Goal: Transaction & Acquisition: Download file/media

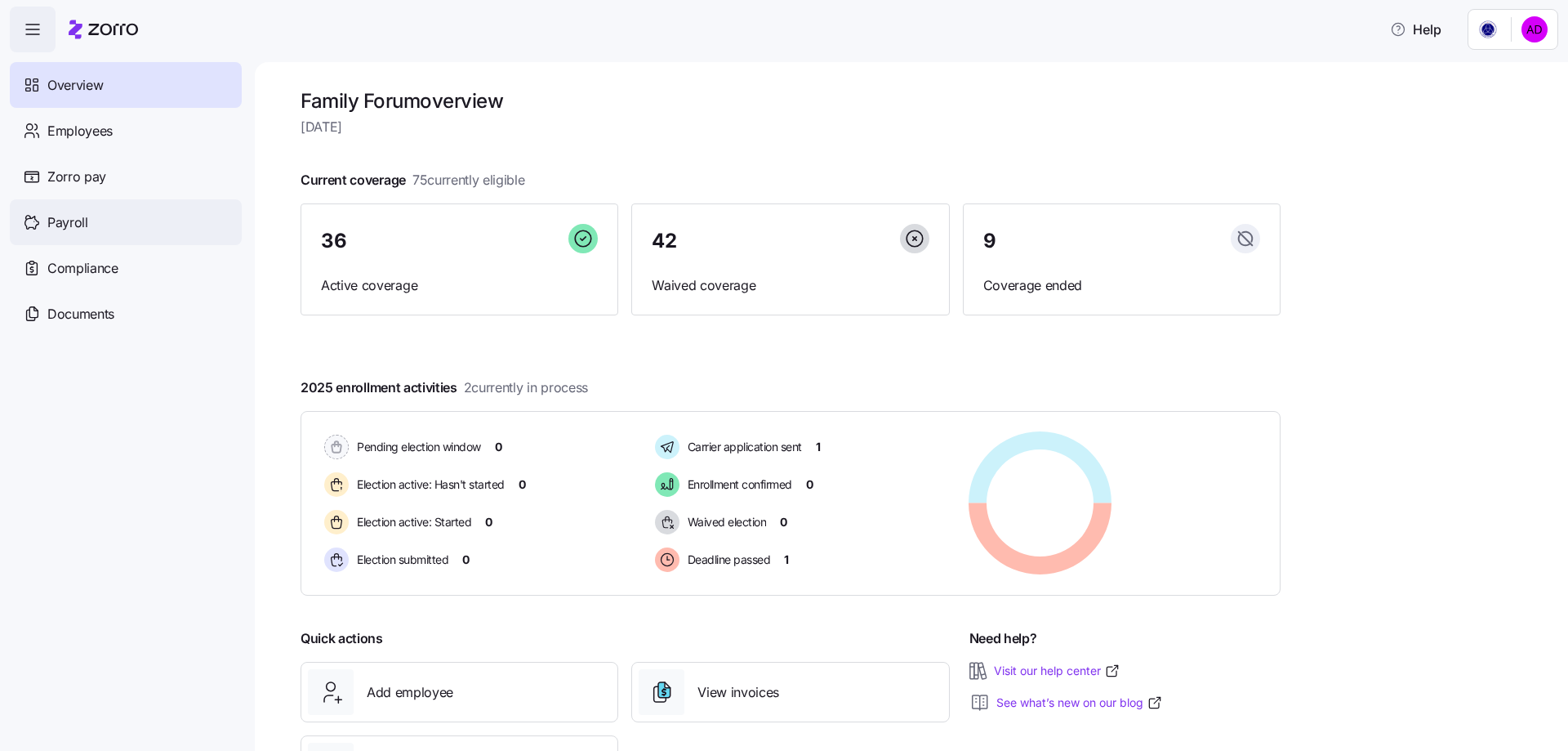
click at [82, 219] on span "Payroll" at bounding box center [68, 223] width 41 height 21
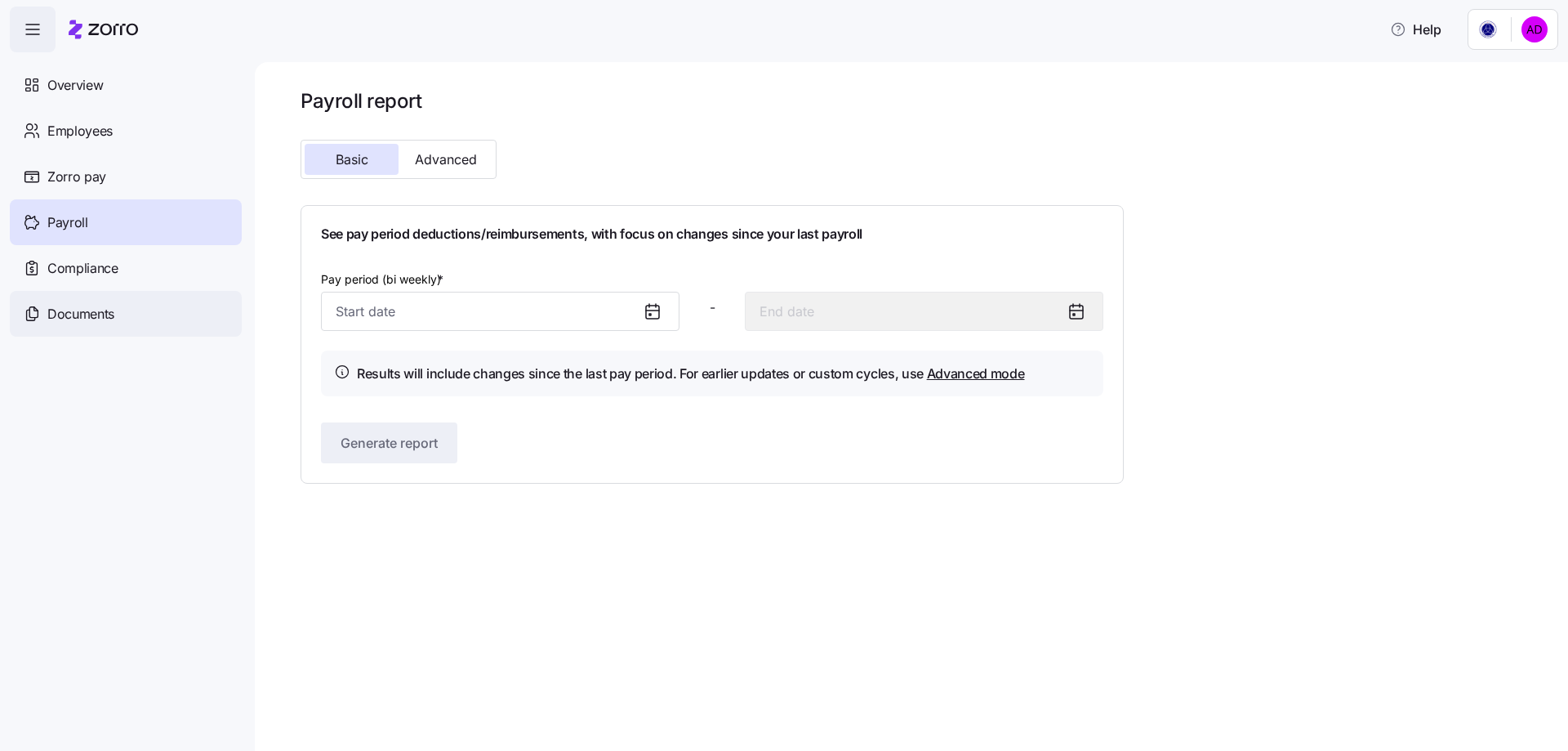
click at [82, 303] on div "Documents" at bounding box center [126, 313] width 232 height 46
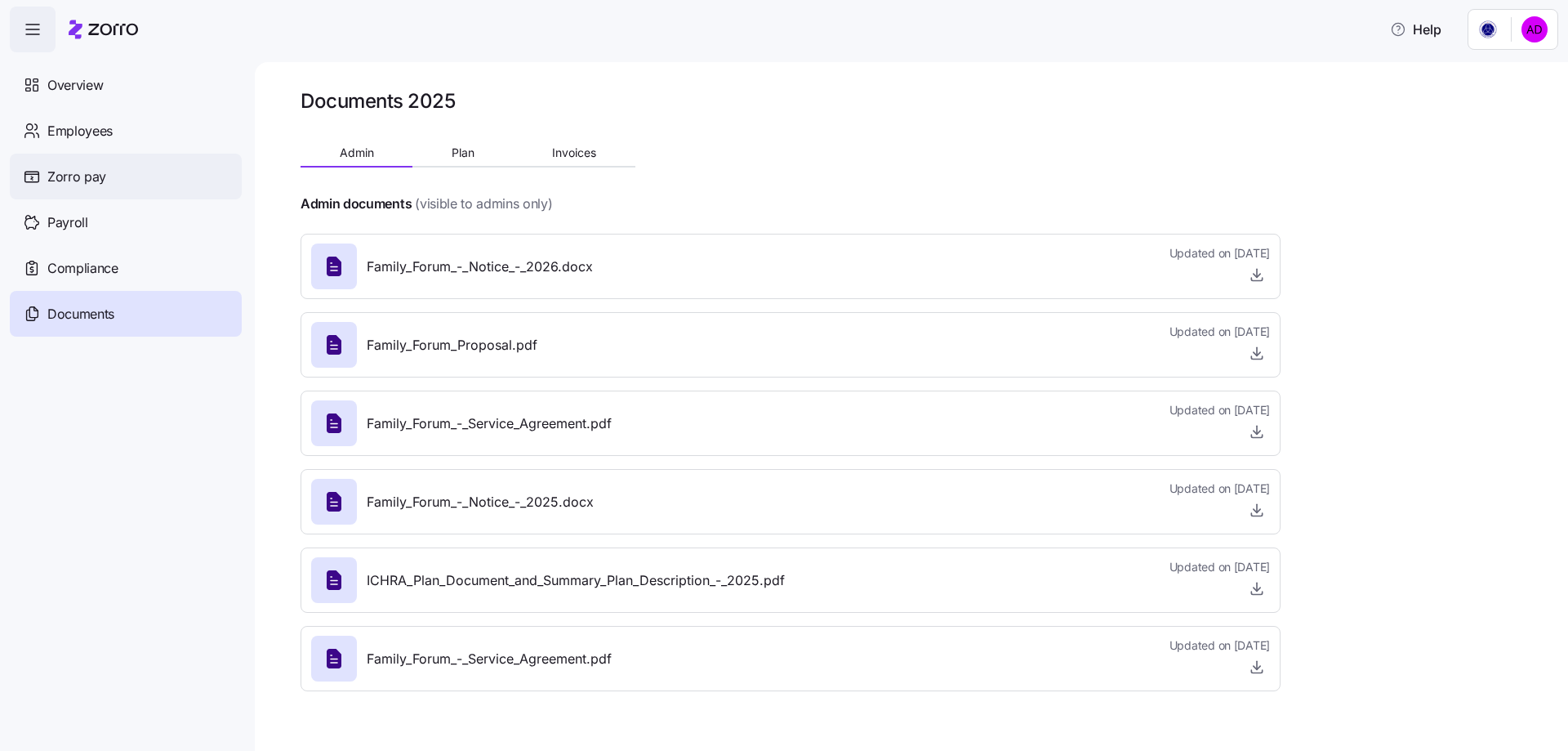
click at [75, 171] on span "Zorro pay" at bounding box center [77, 177] width 59 height 21
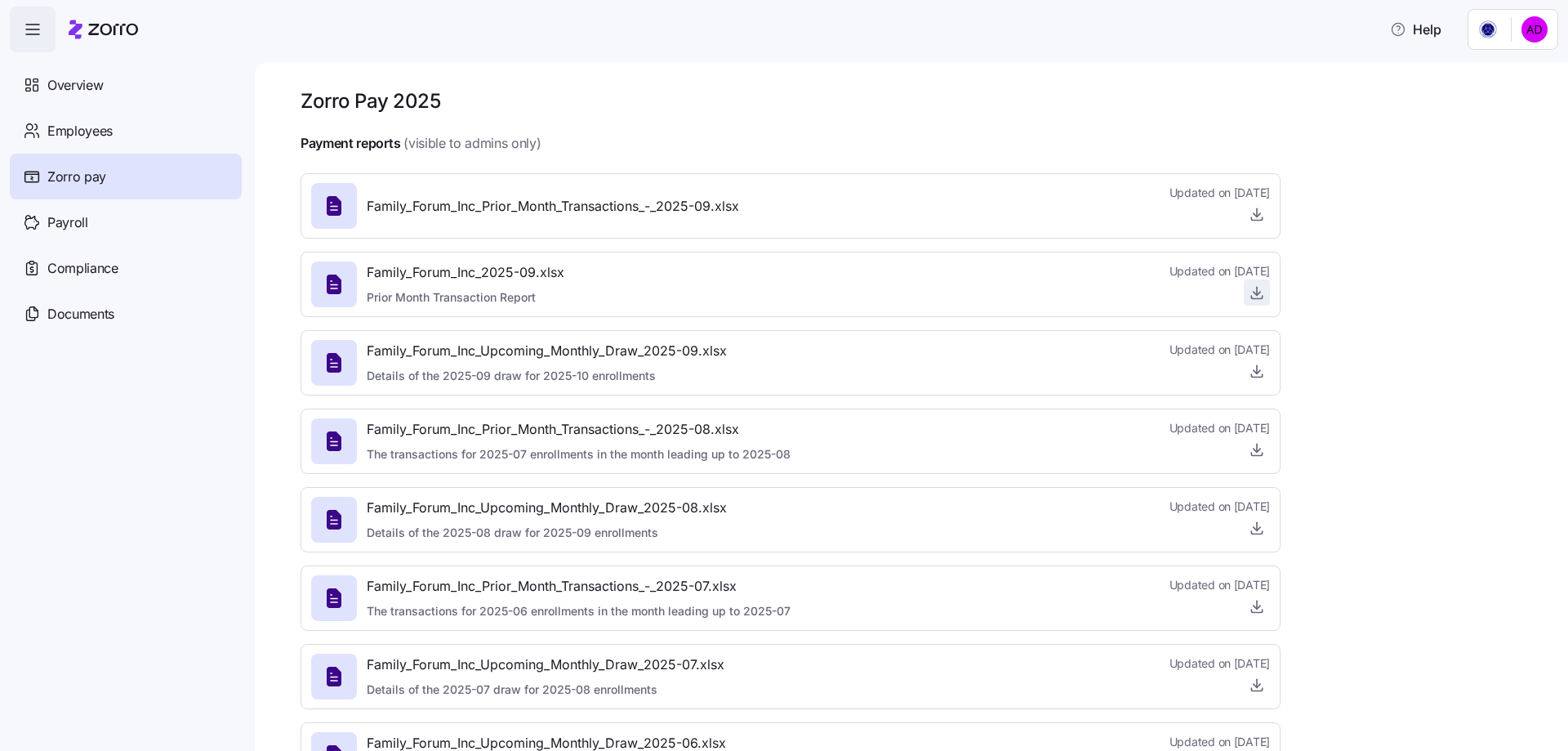
click at [1252, 291] on icon "button" at bounding box center [1256, 292] width 16 height 16
click at [1044, 274] on div "Family_Forum_Inc_2025-09.xlsx Prior Month Transaction Report Updated on 09/22/2…" at bounding box center [791, 284] width 959 height 44
click at [1253, 533] on icon "button" at bounding box center [1256, 527] width 16 height 16
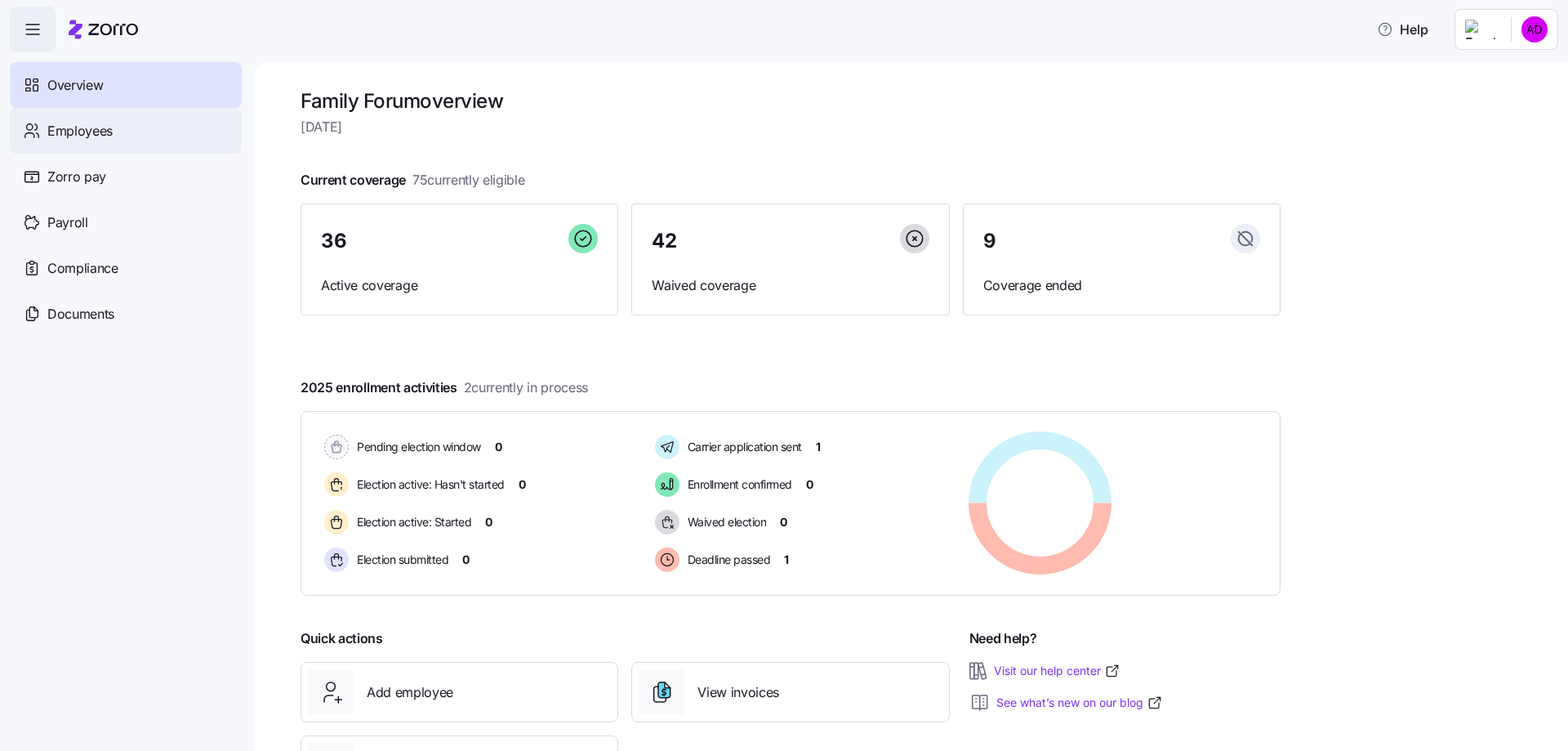
click at [88, 134] on span "Employees" at bounding box center [80, 131] width 65 height 21
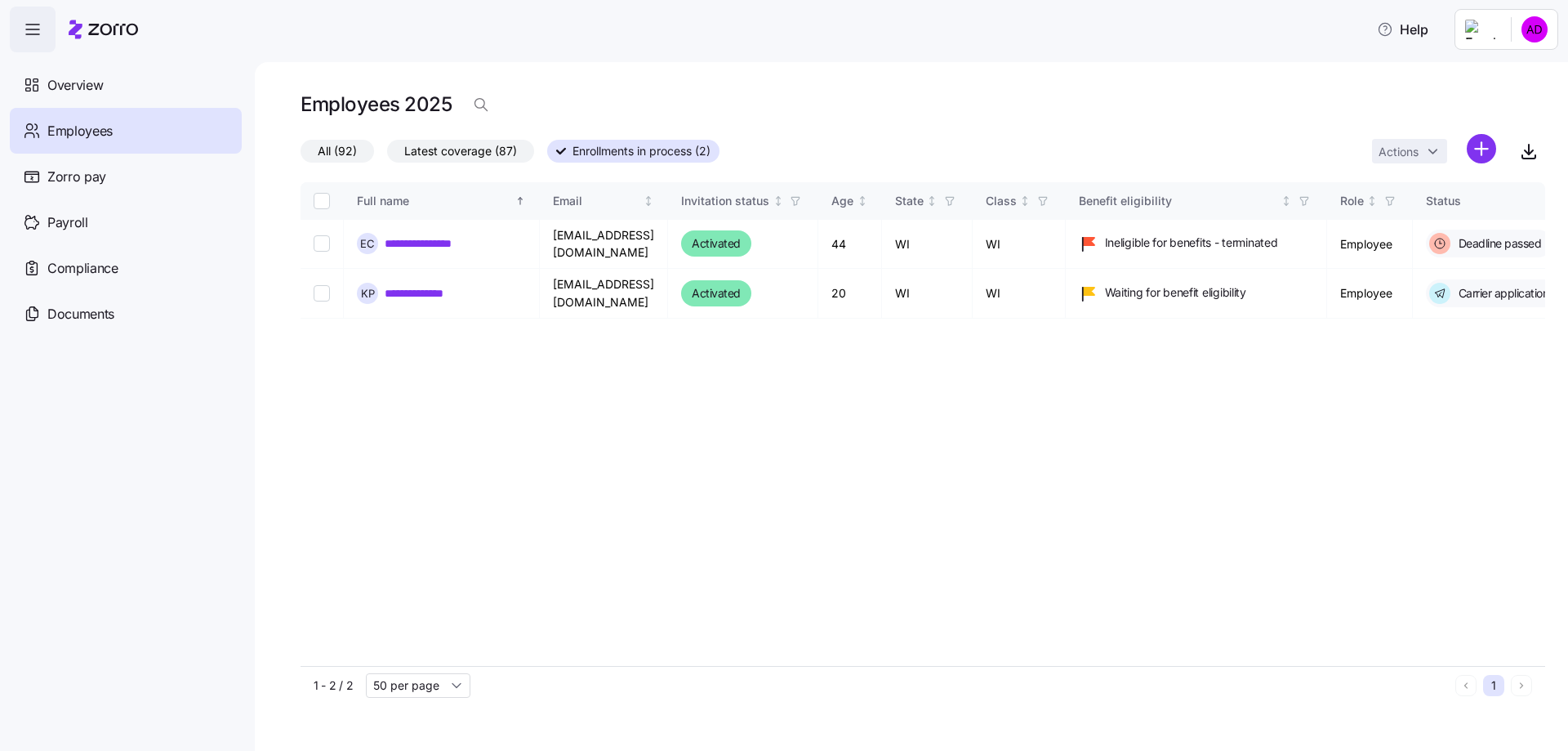
click at [345, 161] on span "All (92)" at bounding box center [336, 151] width 39 height 21
click at [301, 155] on input "All (92)" at bounding box center [301, 155] width 0 height 0
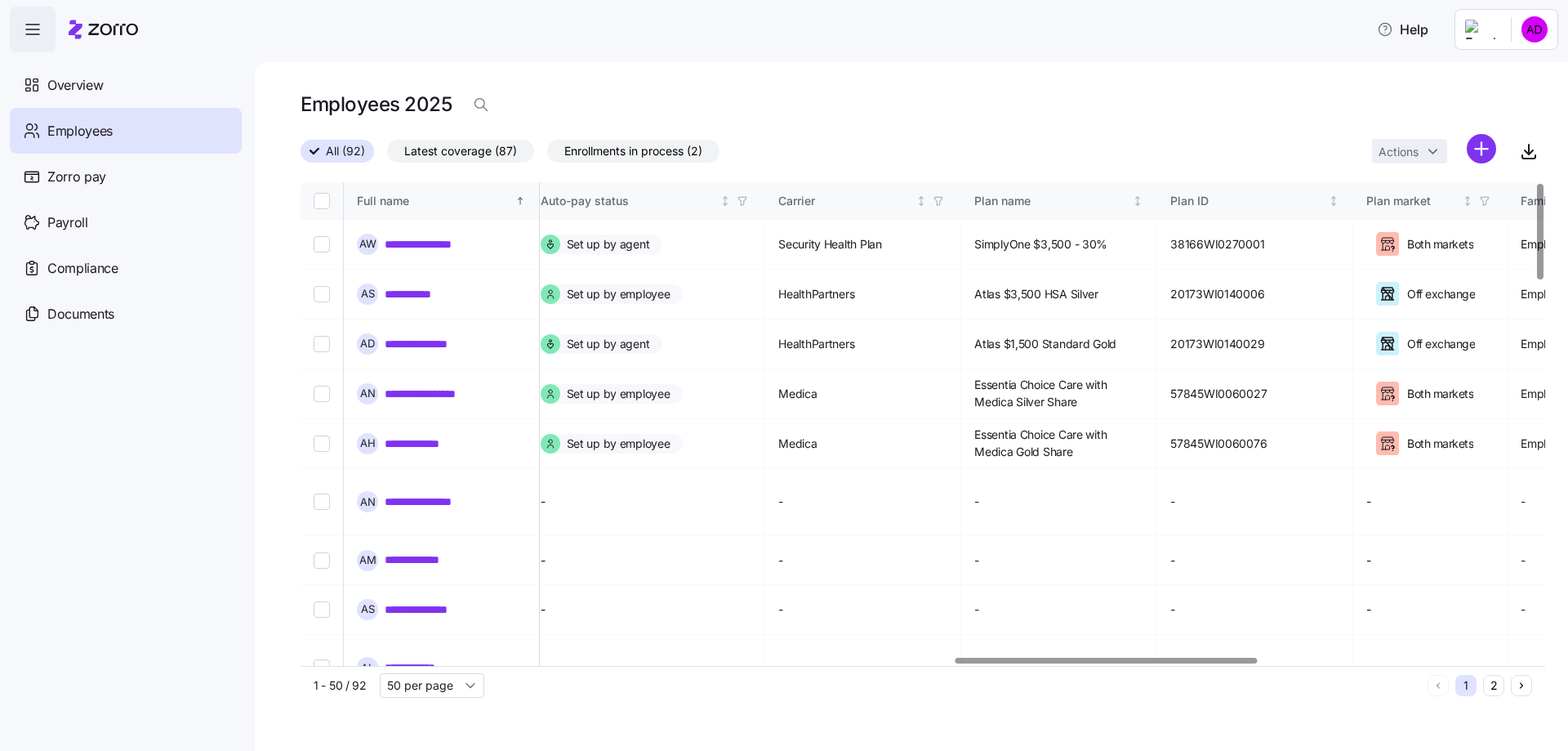
scroll to position [0, 2739]
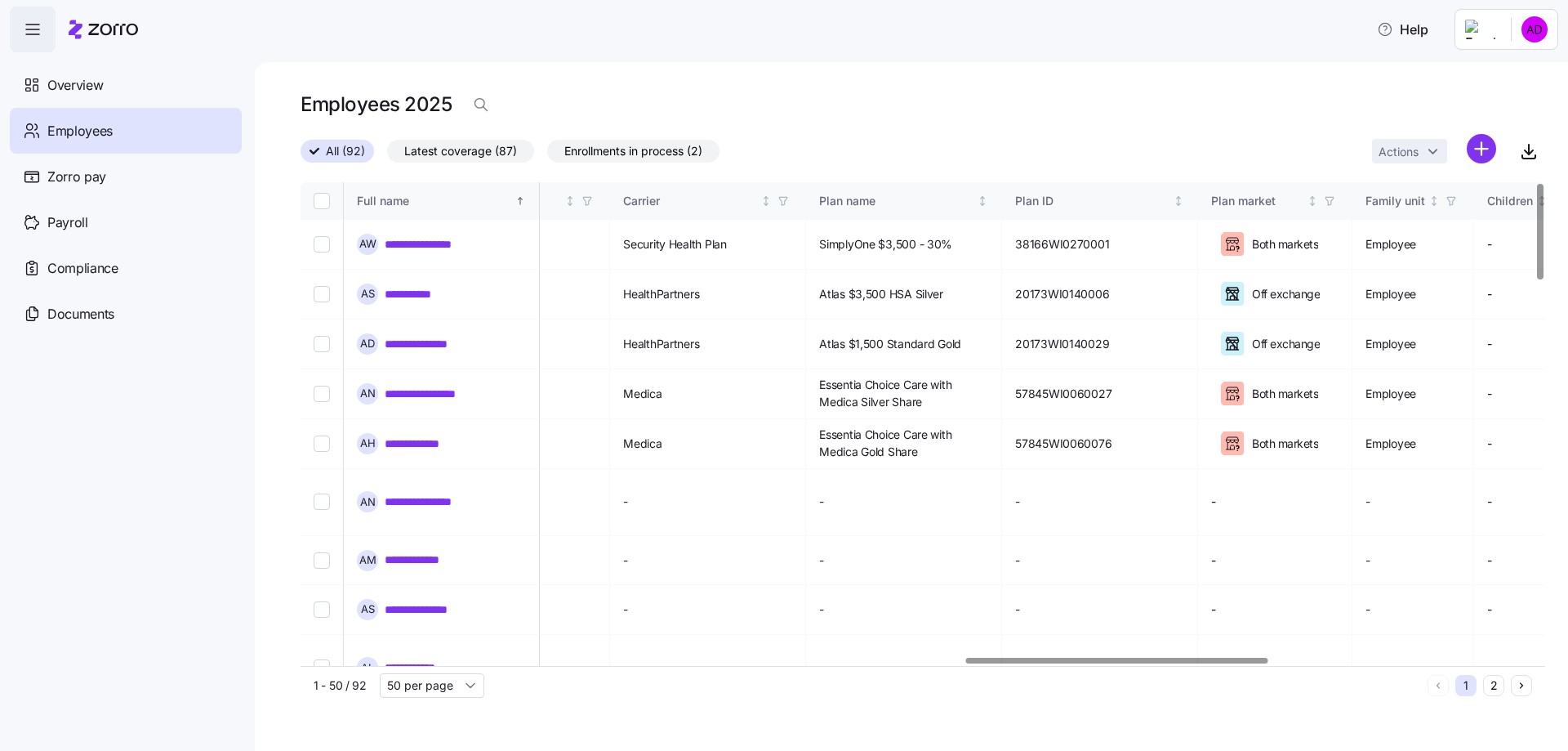
click at [1158, 663] on div at bounding box center [1116, 660] width 302 height 6
click at [771, 199] on icon "Not sorted" at bounding box center [765, 200] width 11 height 11
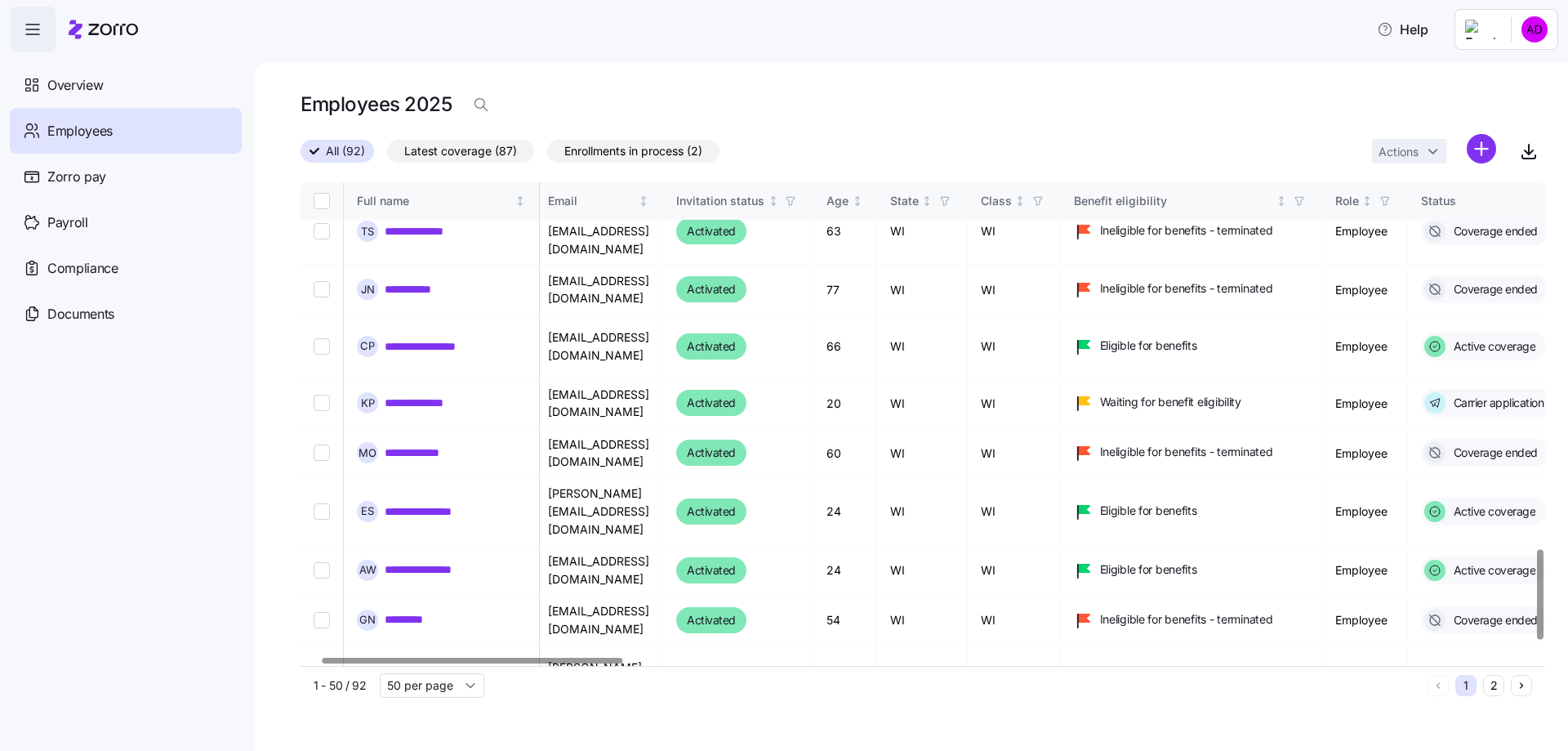
scroll to position [1970, 0]
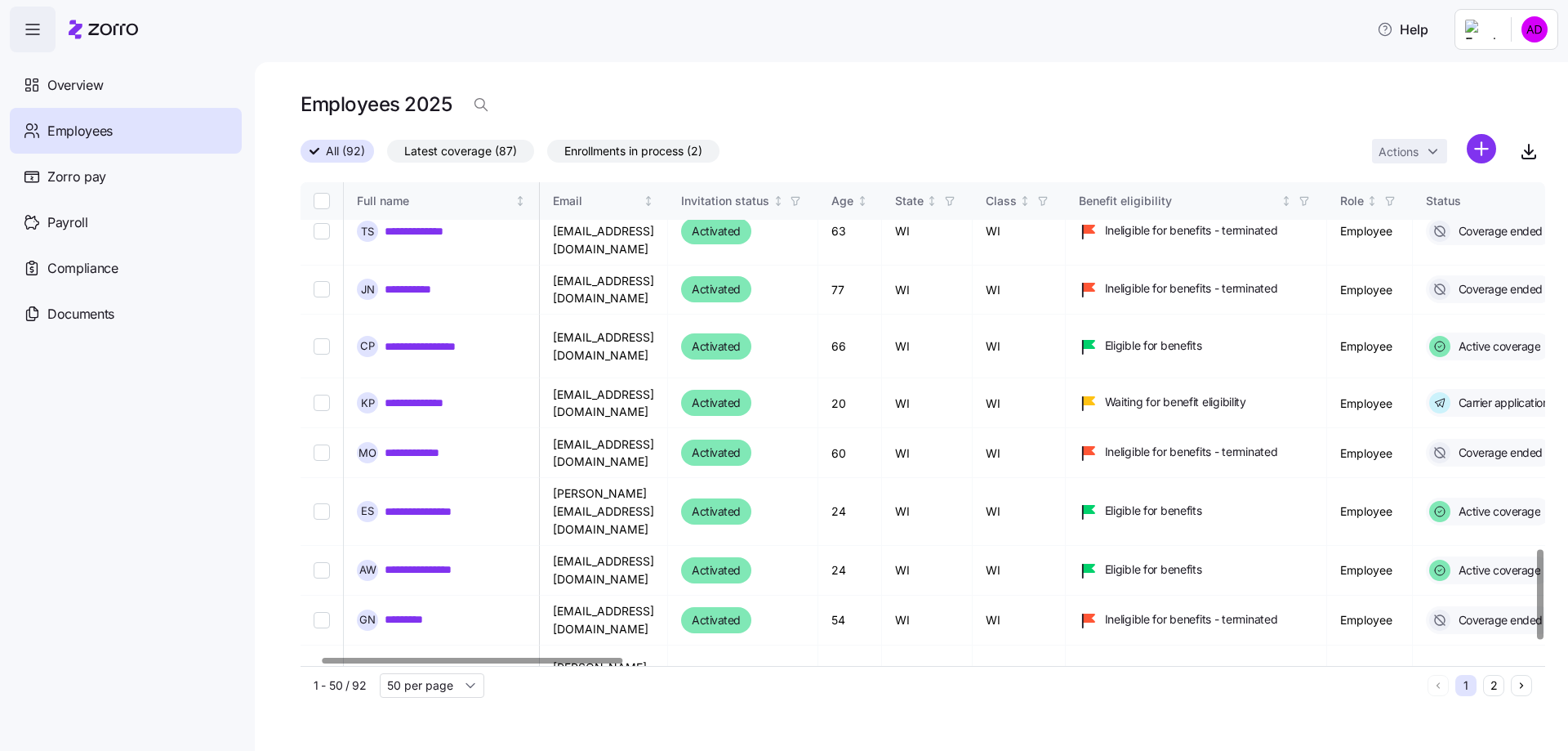
click at [322, 663] on div at bounding box center [472, 660] width 300 height 6
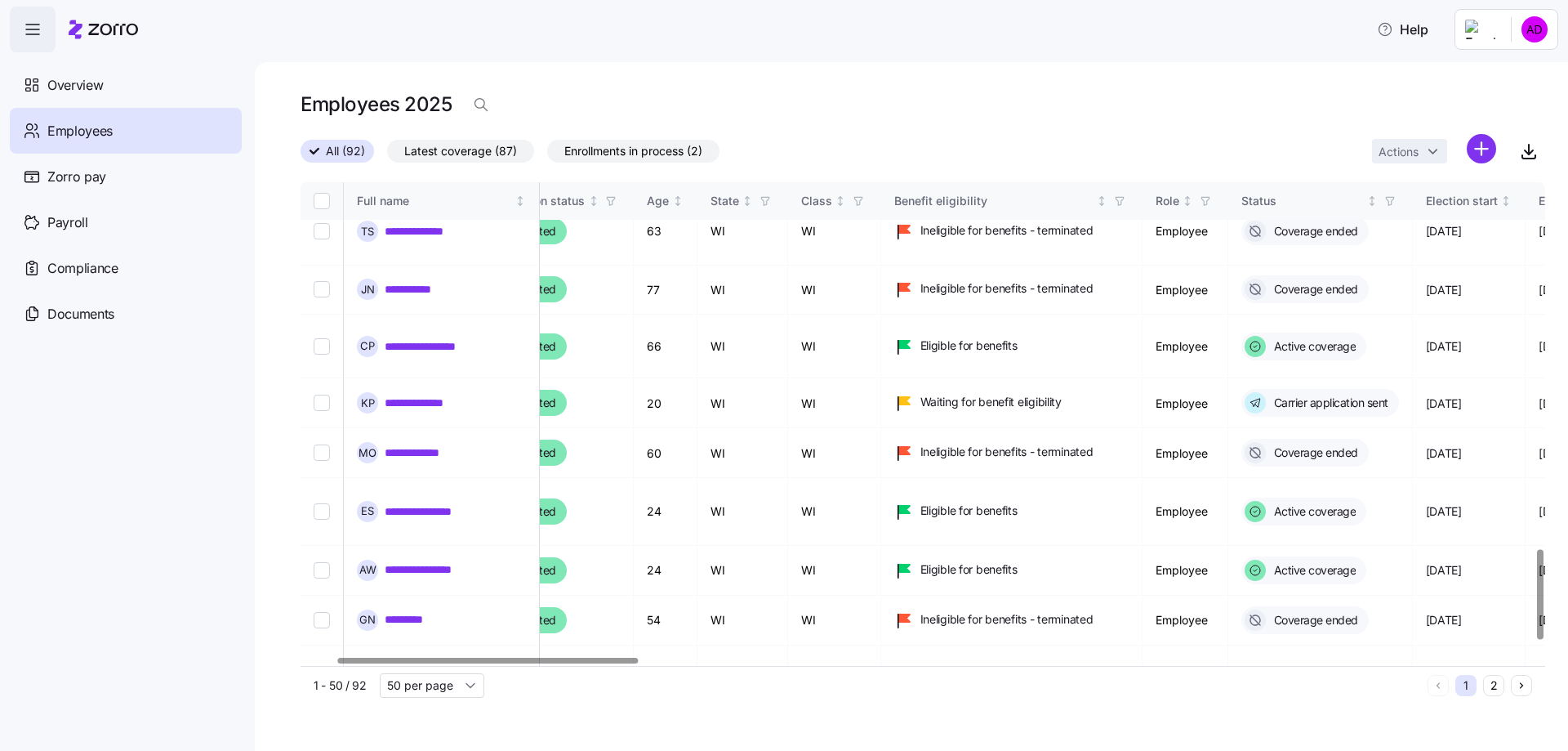
scroll to position [1970, 86]
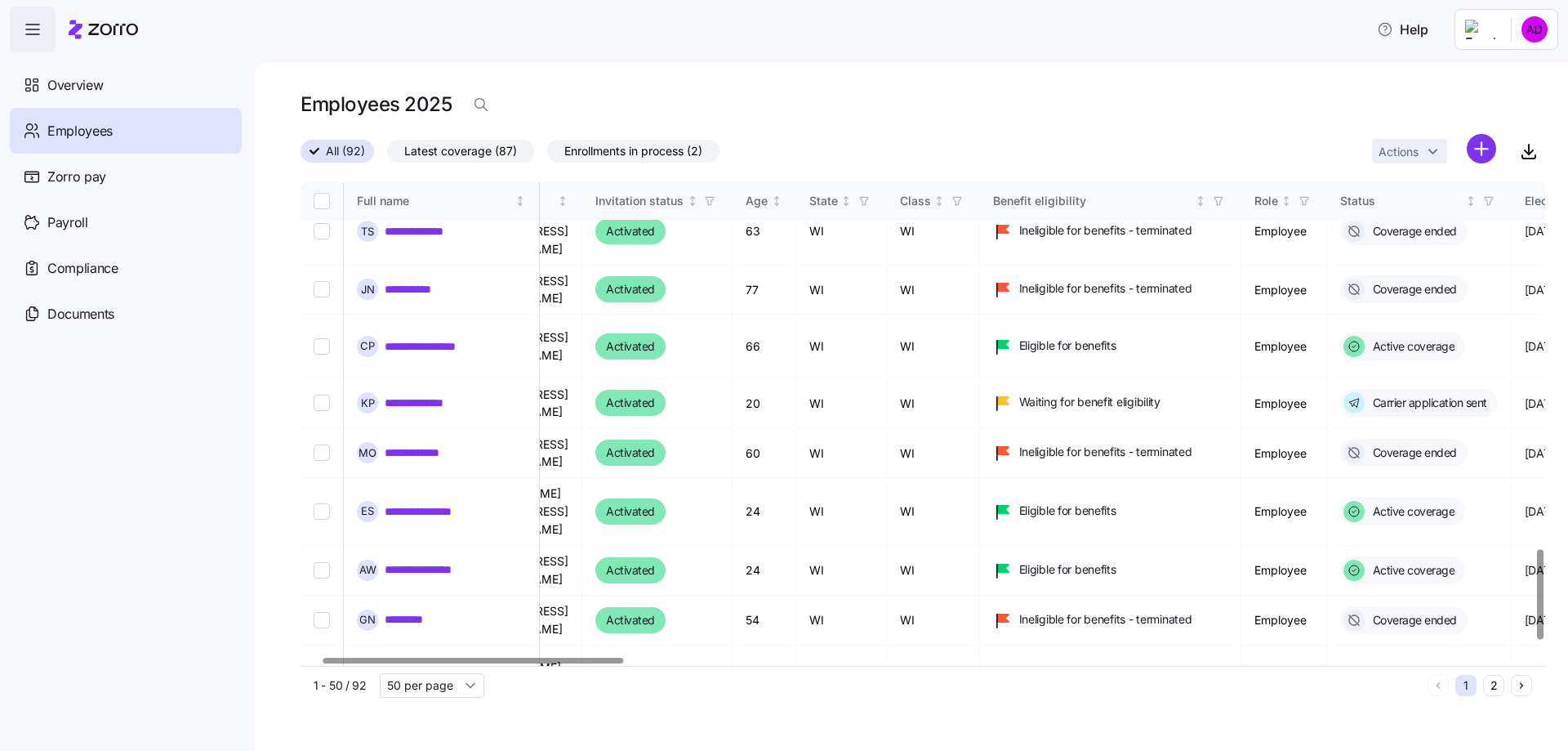
click at [542, 663] on div at bounding box center [473, 660] width 300 height 6
click at [849, 199] on icon "Not sorted" at bounding box center [846, 198] width 4 height 2
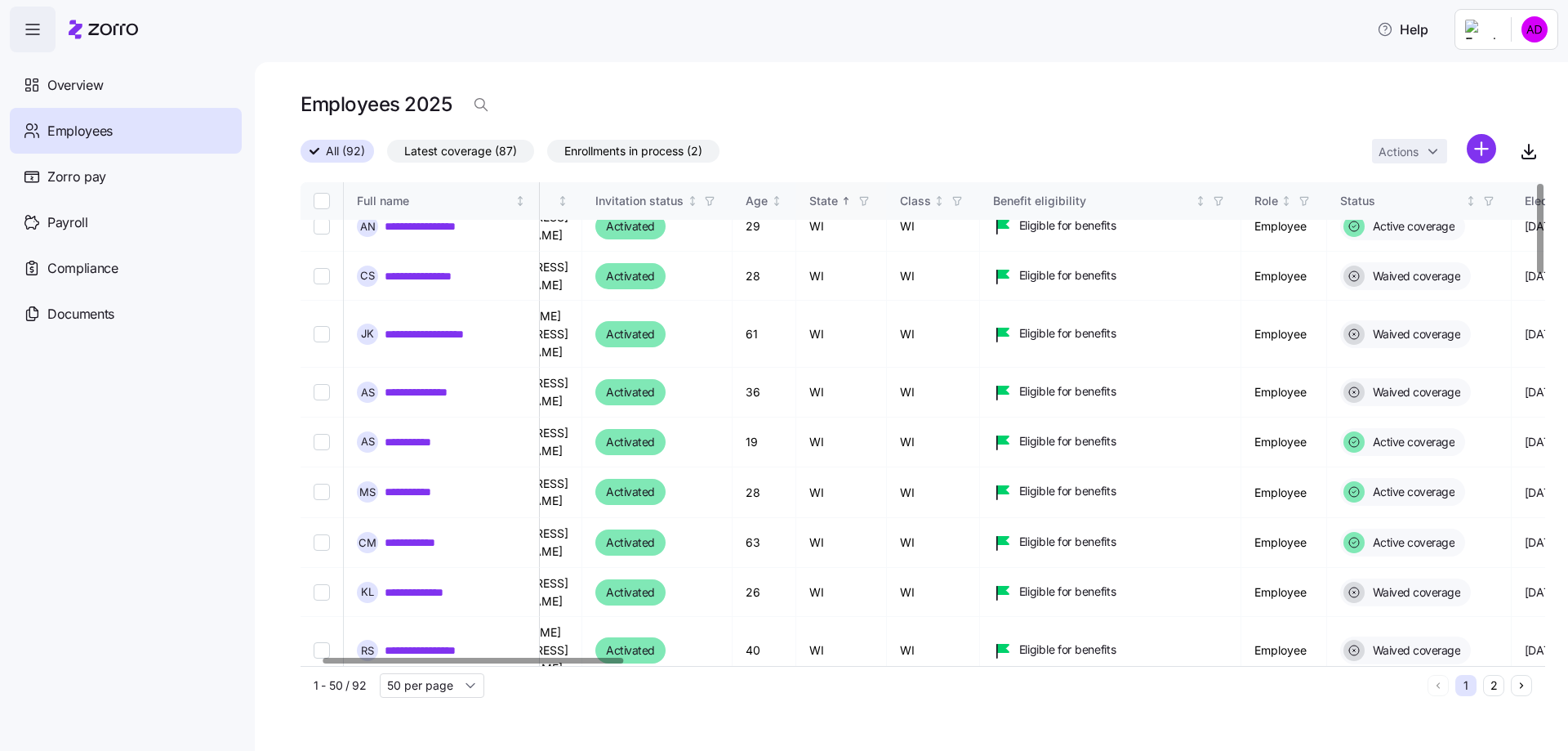
scroll to position [0, 86]
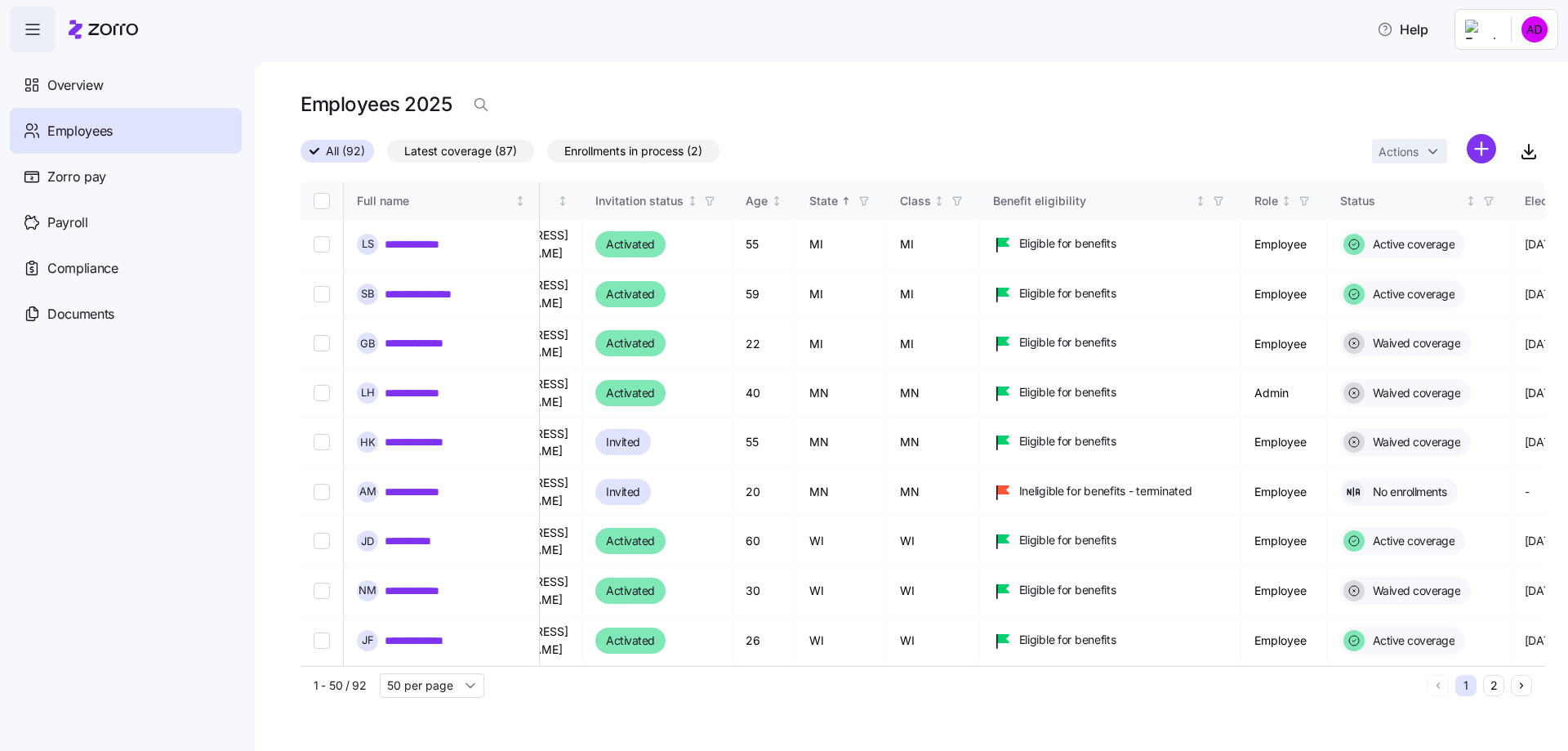
drag, startPoint x: 485, startPoint y: 157, endPoint x: 478, endPoint y: 172, distance: 16.6
click at [484, 157] on span "Latest coverage (87)" at bounding box center [460, 151] width 113 height 21
click at [387, 155] on input "Latest coverage (87)" at bounding box center [387, 155] width 0 height 0
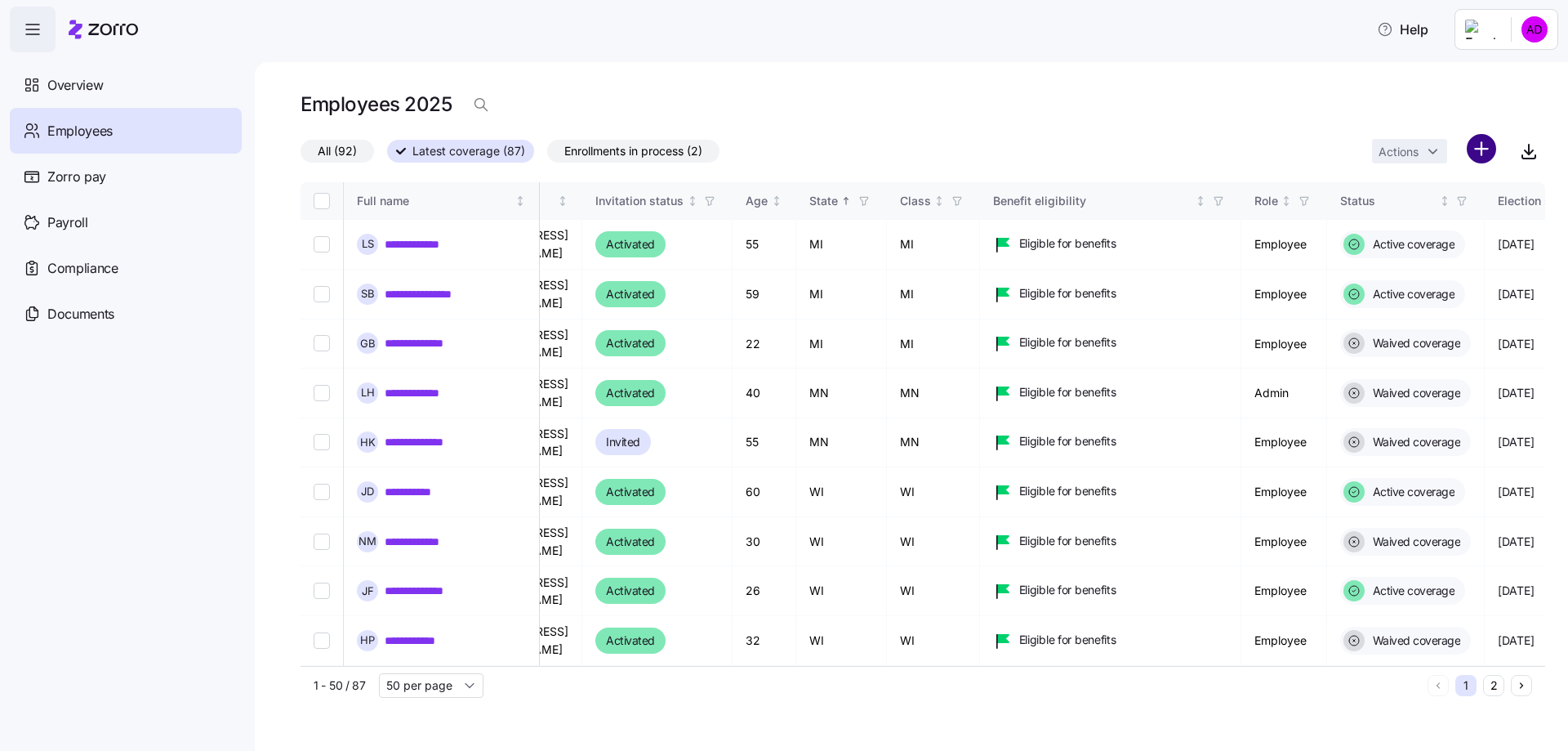
click at [1489, 148] on html "**********" at bounding box center [784, 370] width 1568 height 741
click at [1300, 95] on html "**********" at bounding box center [784, 370] width 1568 height 741
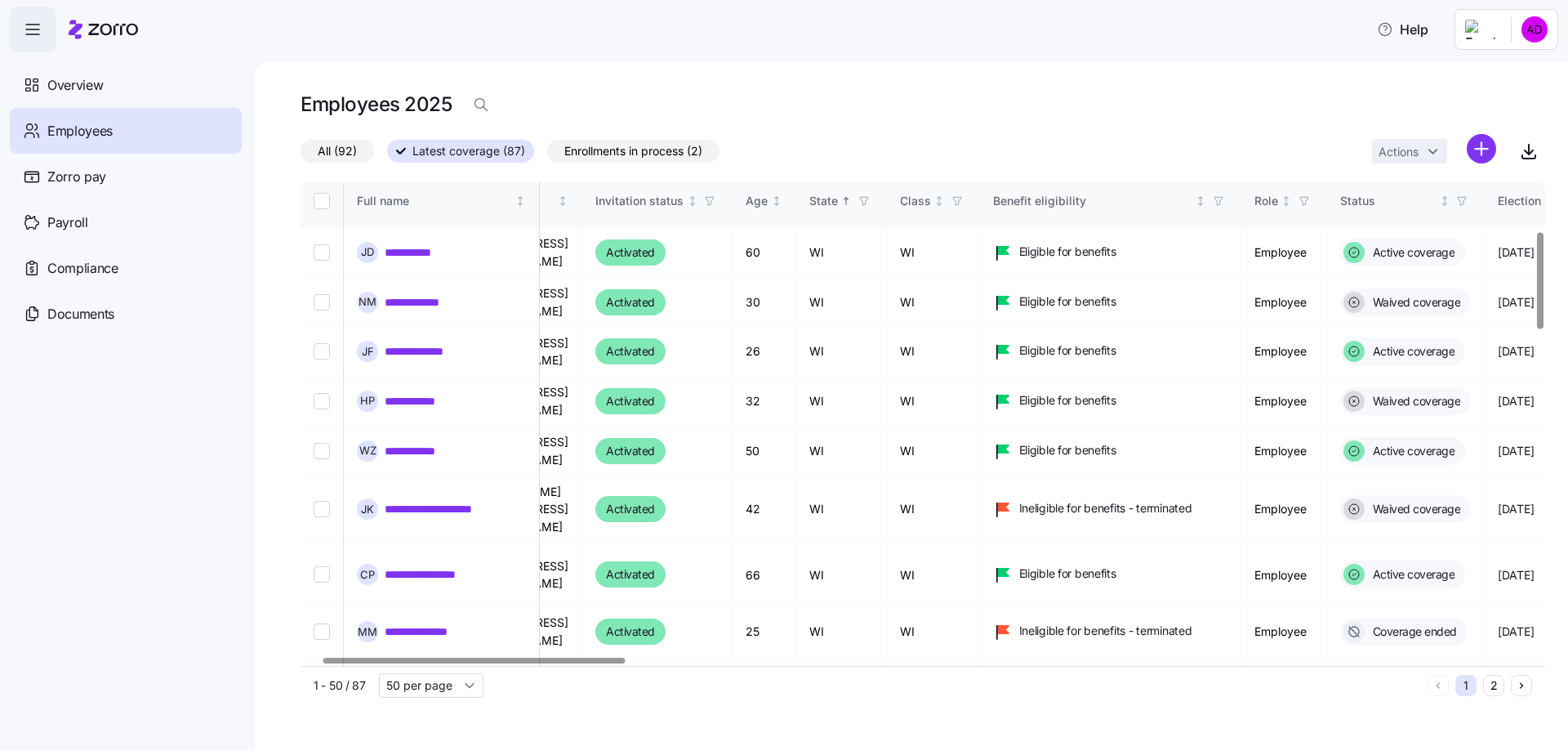
scroll to position [245, 86]
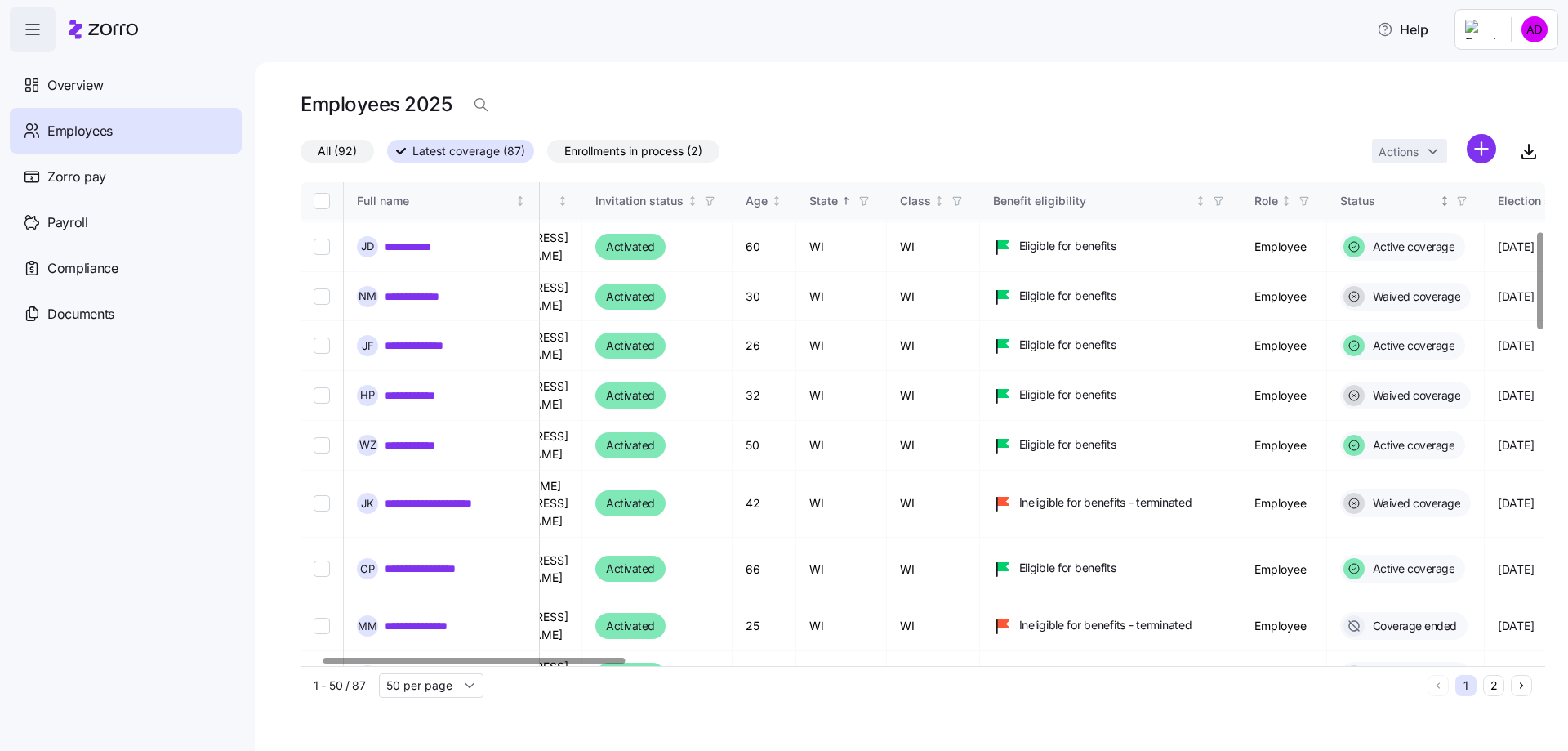
click at [1450, 200] on icon "Not sorted" at bounding box center [1444, 200] width 11 height 11
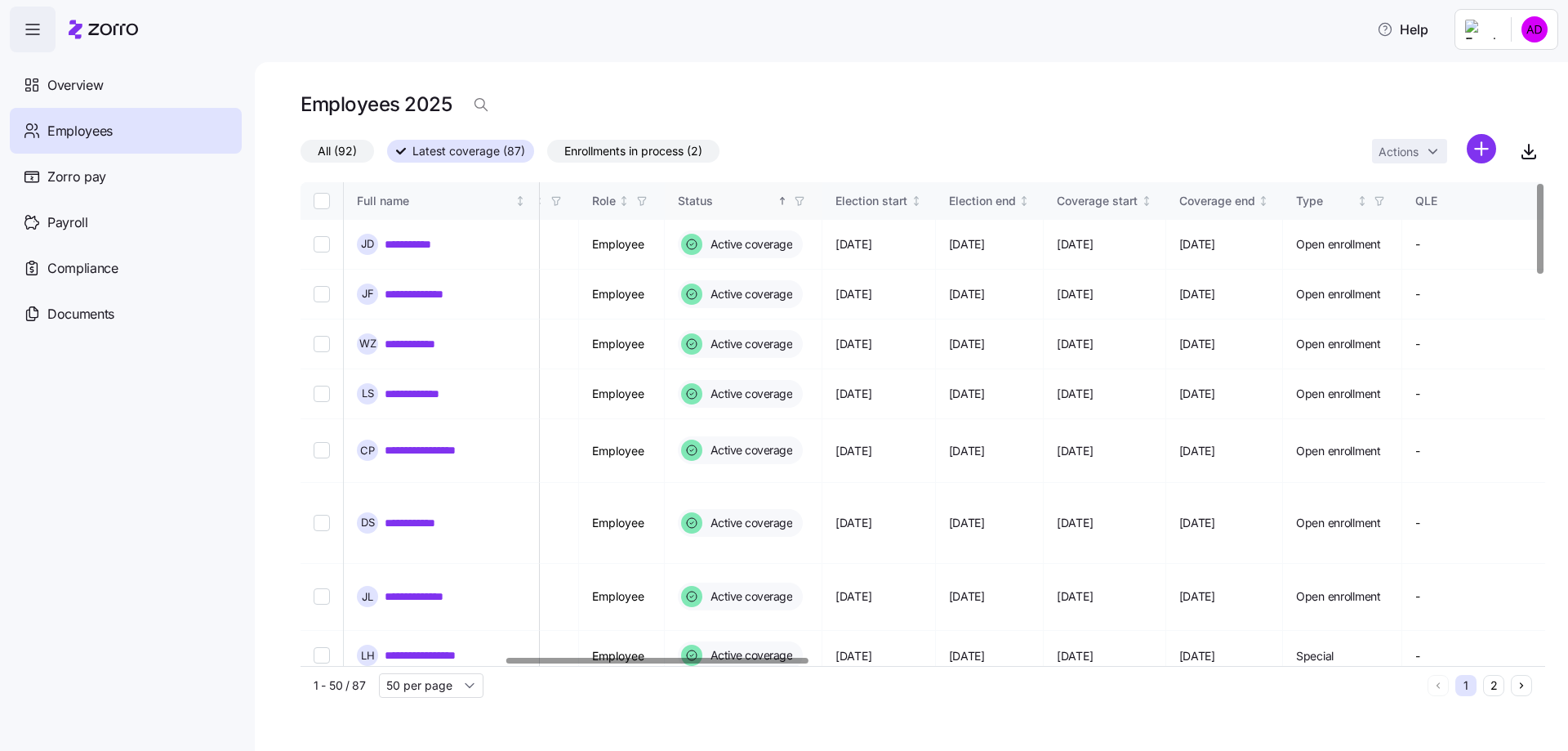
scroll to position [0, 929]
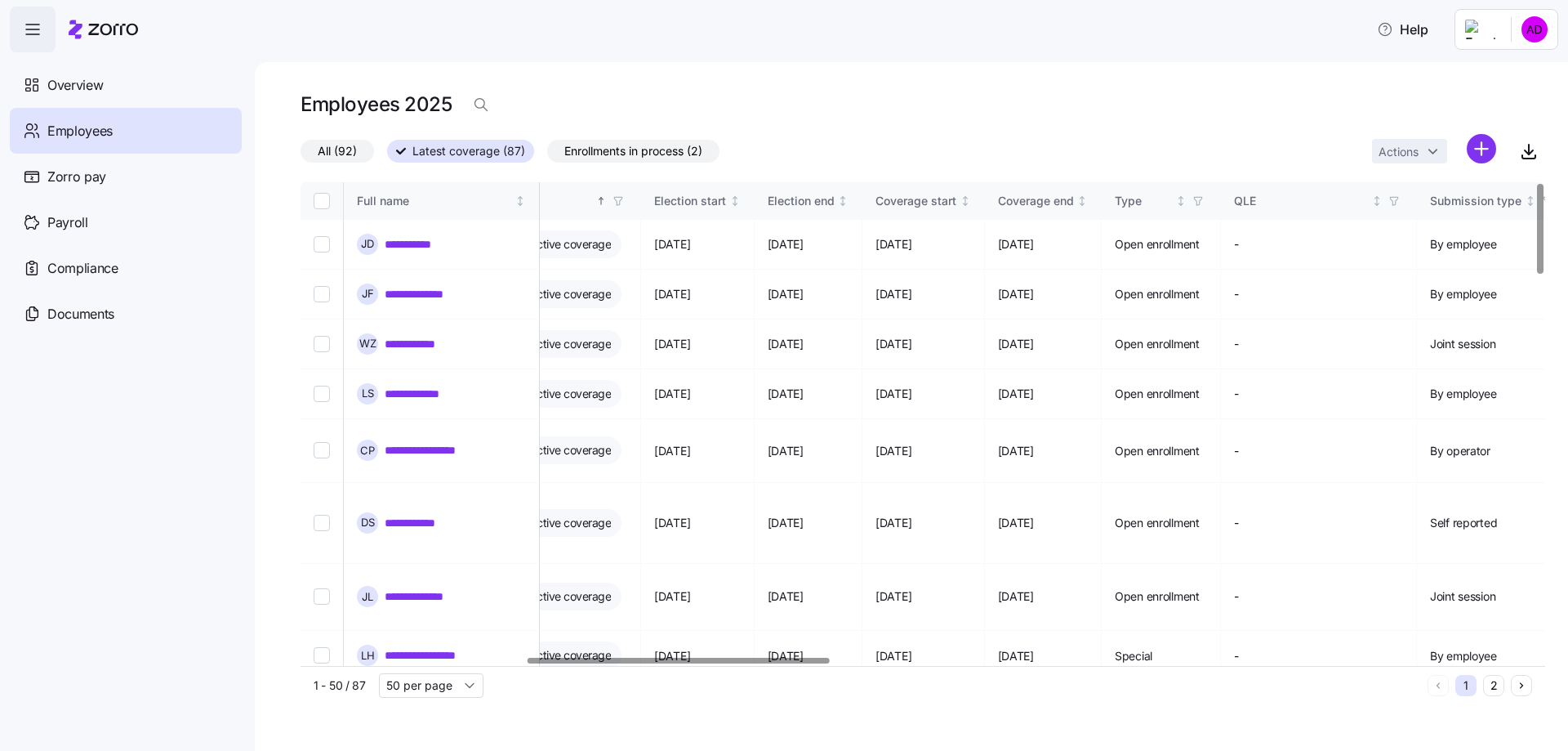
click at [769, 657] on div at bounding box center [679, 660] width 302 height 6
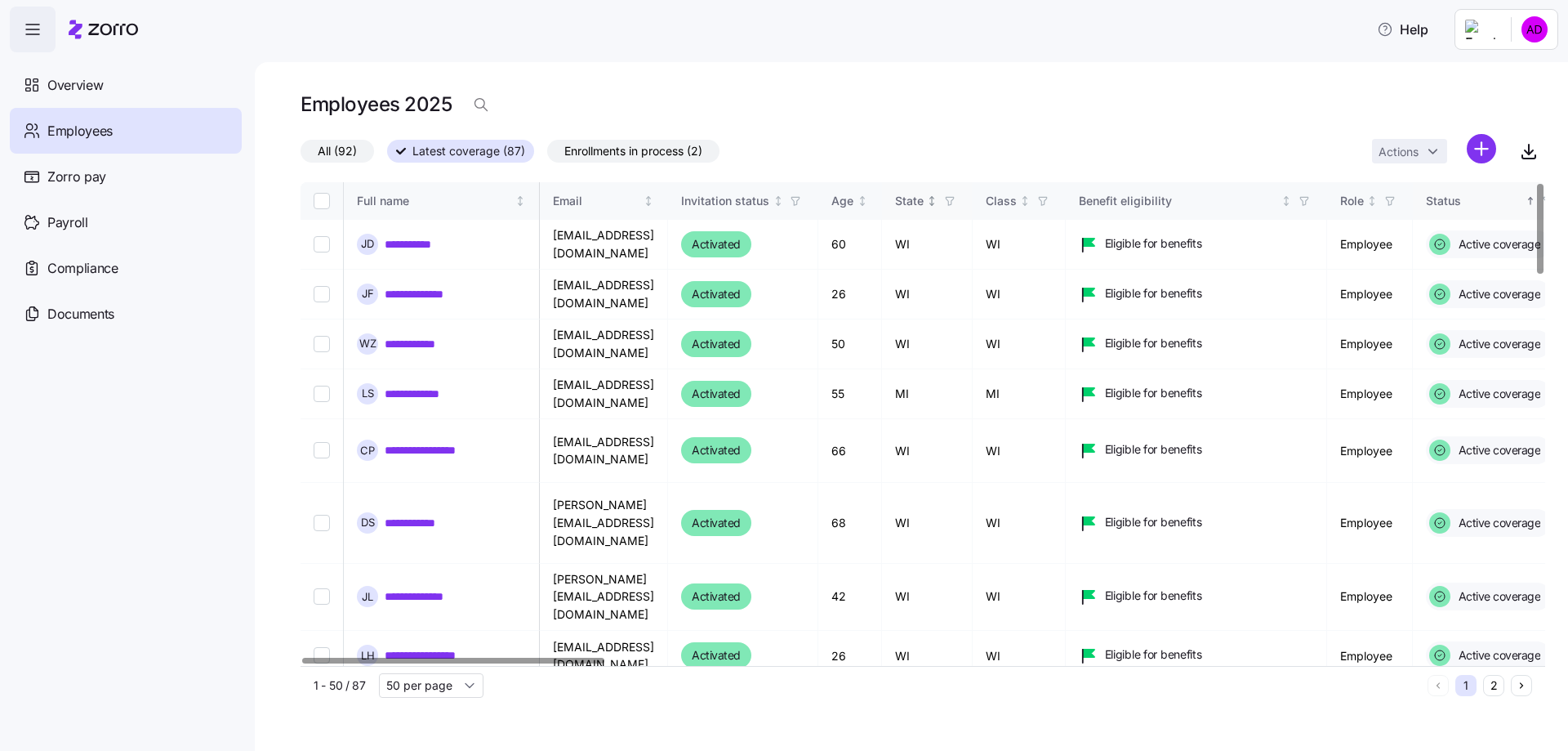
click at [348, 663] on div at bounding box center [453, 660] width 302 height 6
click at [323, 154] on span "All (92)" at bounding box center [336, 151] width 39 height 21
click at [301, 155] on input "All (92)" at bounding box center [301, 155] width 0 height 0
click at [72, 178] on span "Zorro pay" at bounding box center [77, 177] width 59 height 21
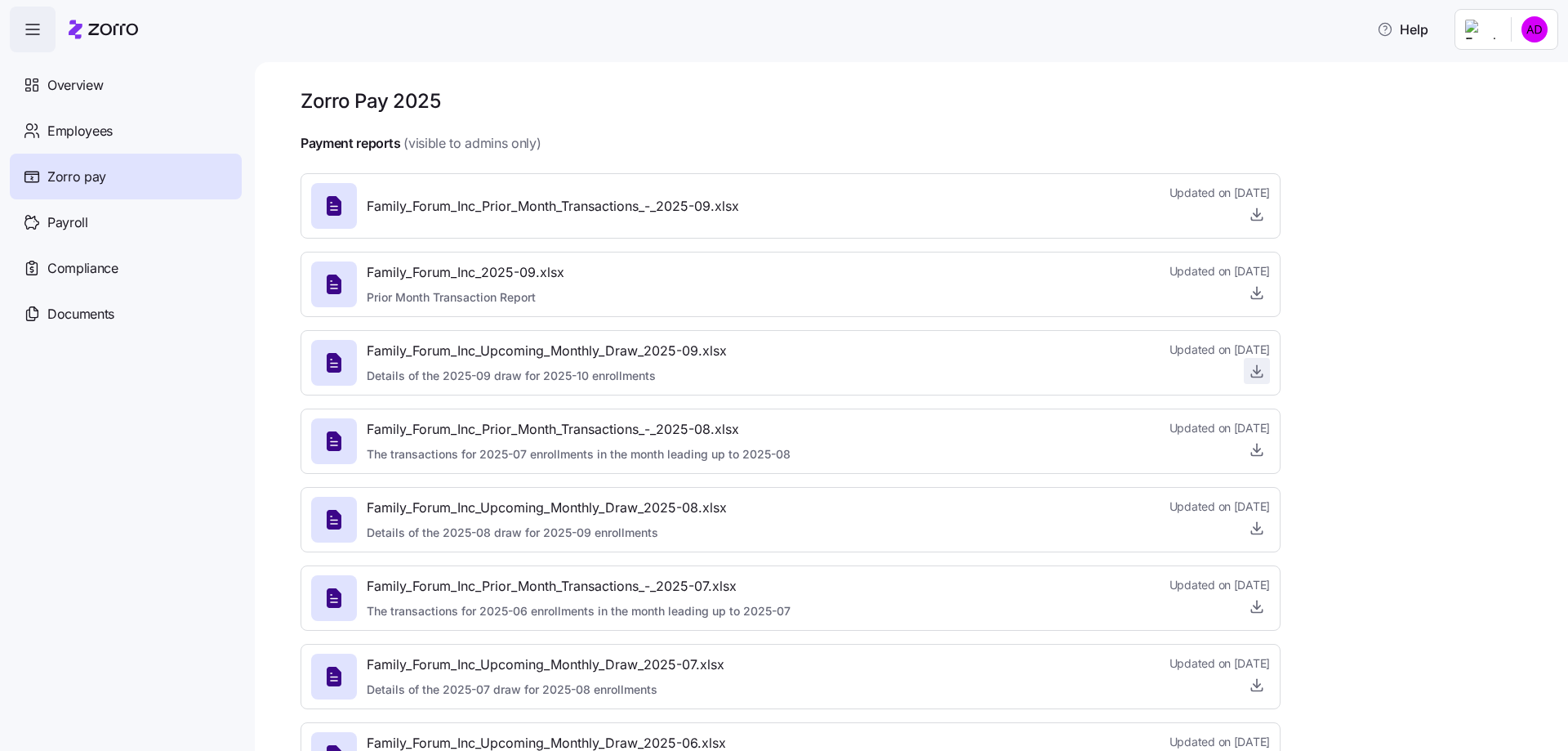
click at [1253, 374] on icon "button" at bounding box center [1256, 370] width 16 height 16
click at [1260, 292] on icon "button" at bounding box center [1256, 292] width 16 height 16
click at [1256, 217] on icon "button" at bounding box center [1257, 215] width 7 height 3
click at [93, 212] on div "Payroll" at bounding box center [126, 222] width 232 height 46
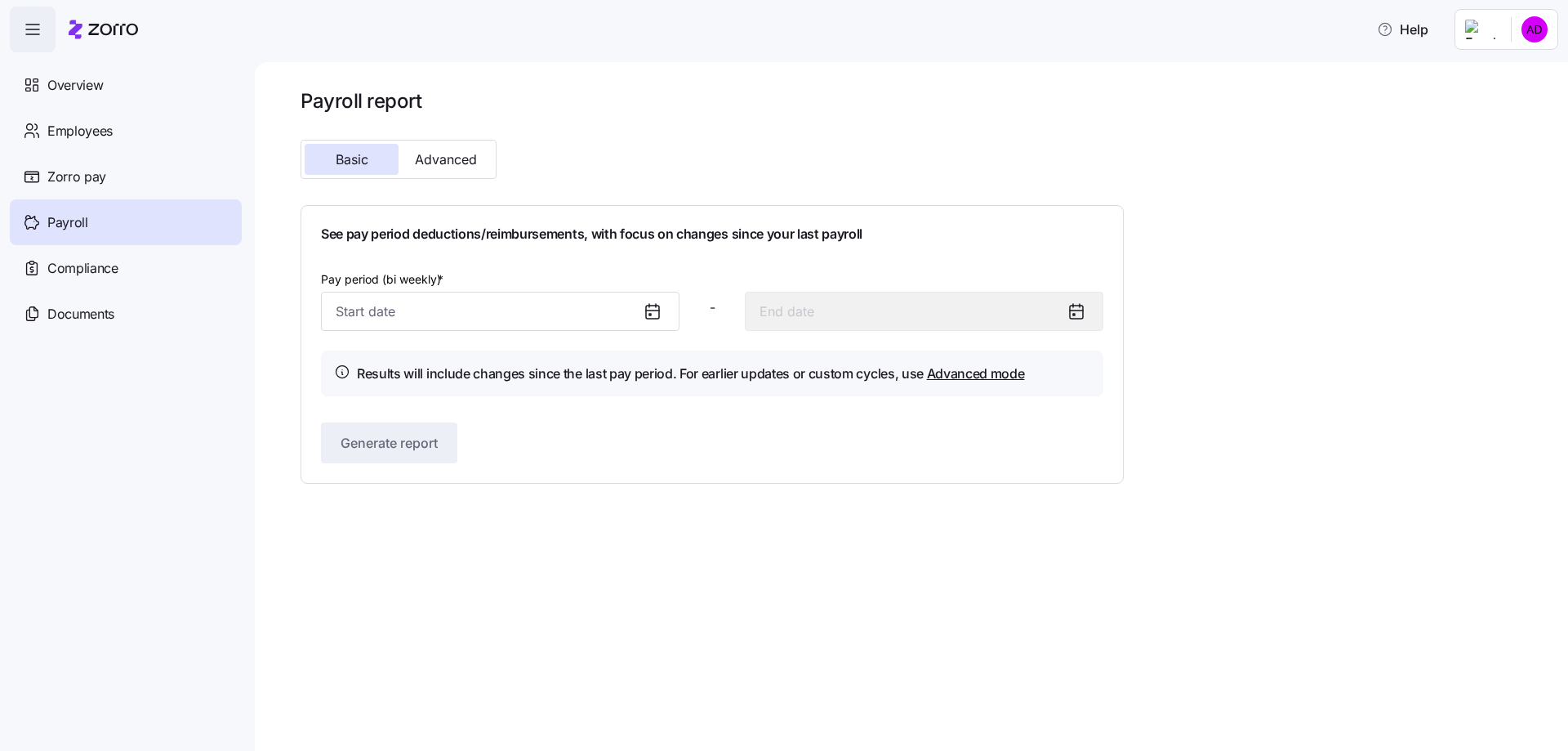
click at [649, 312] on icon at bounding box center [652, 311] width 20 height 20
click at [595, 310] on input "Pay period (bi weekly) *" at bounding box center [500, 310] width 359 height 39
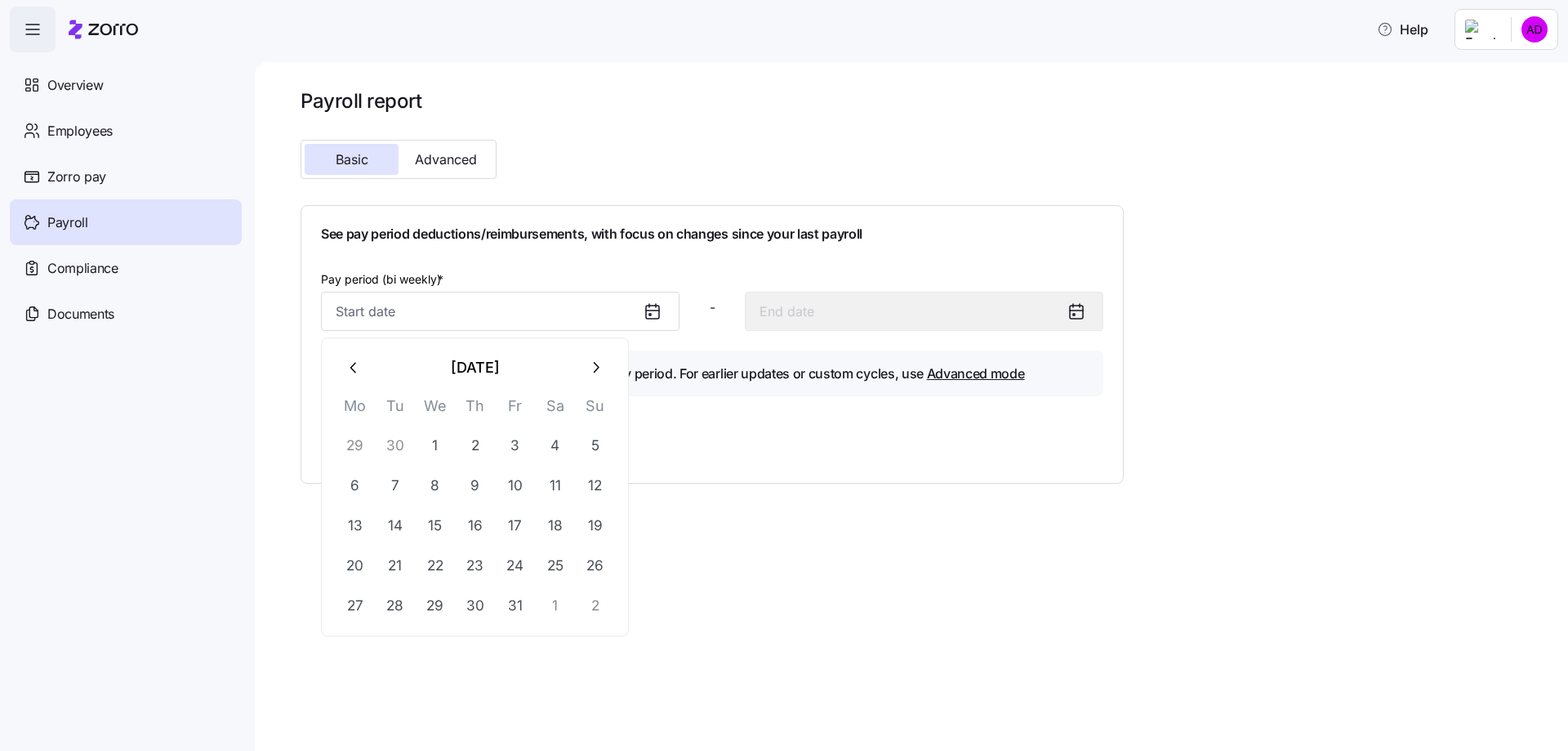
click at [348, 361] on icon "button" at bounding box center [354, 368] width 18 height 18
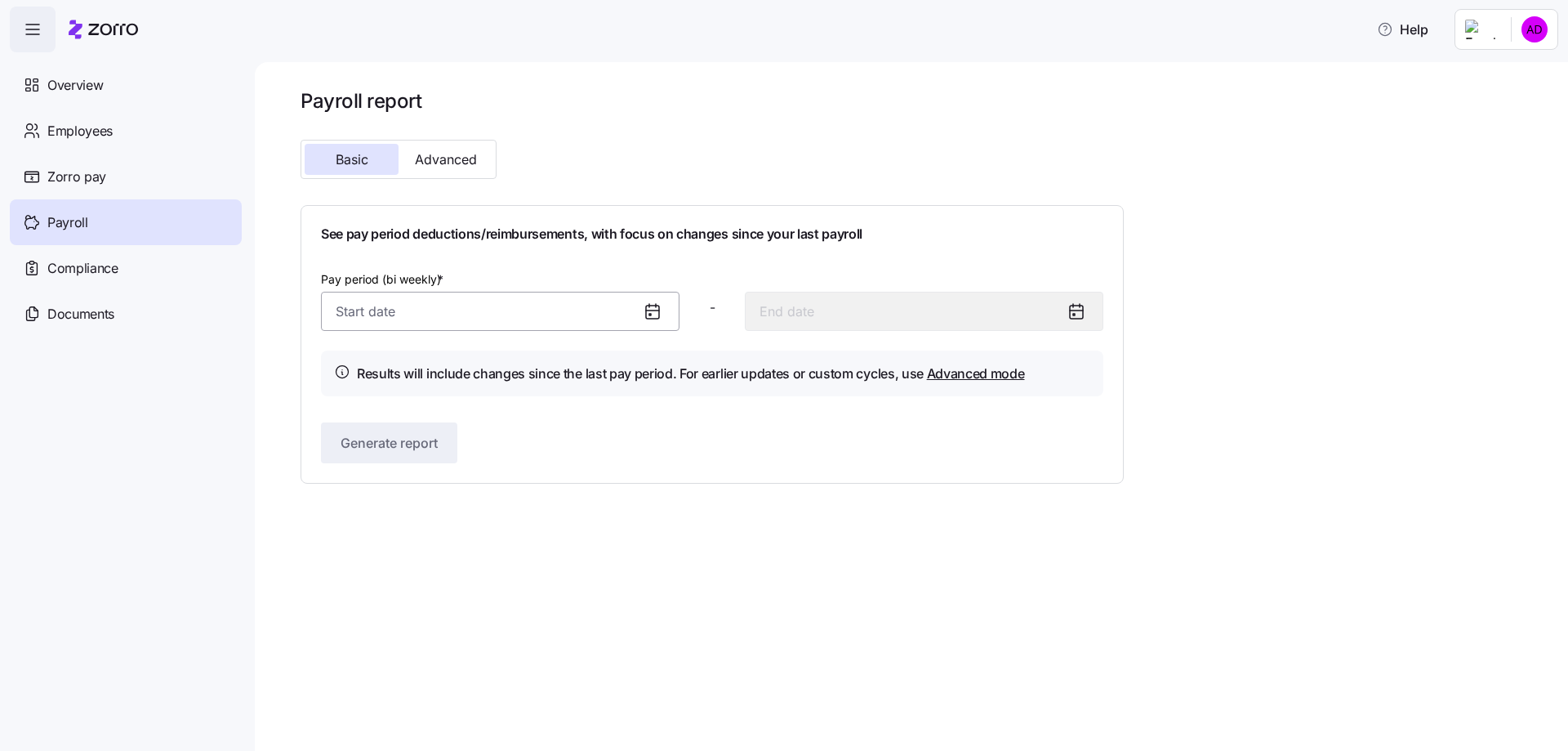
click at [563, 333] on div "Pay period (bi weekly) * - Results will include changes since the last pay peri…" at bounding box center [712, 332] width 782 height 127
click at [563, 320] on input "Pay period (bi weekly) *" at bounding box center [500, 310] width 359 height 39
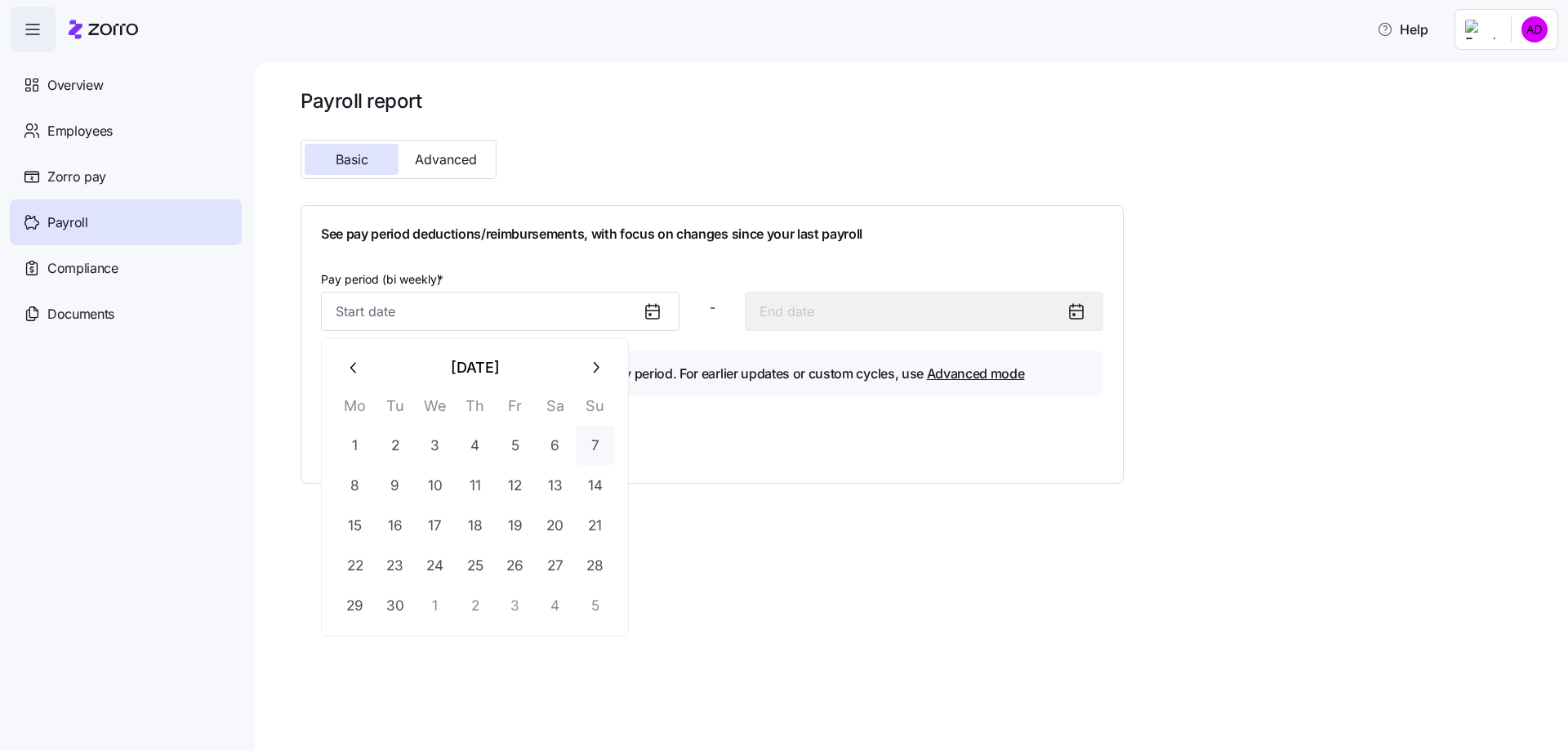
click at [601, 441] on button "7" at bounding box center [595, 445] width 39 height 39
type input "September 7, 2025"
type input "September 20, 2025"
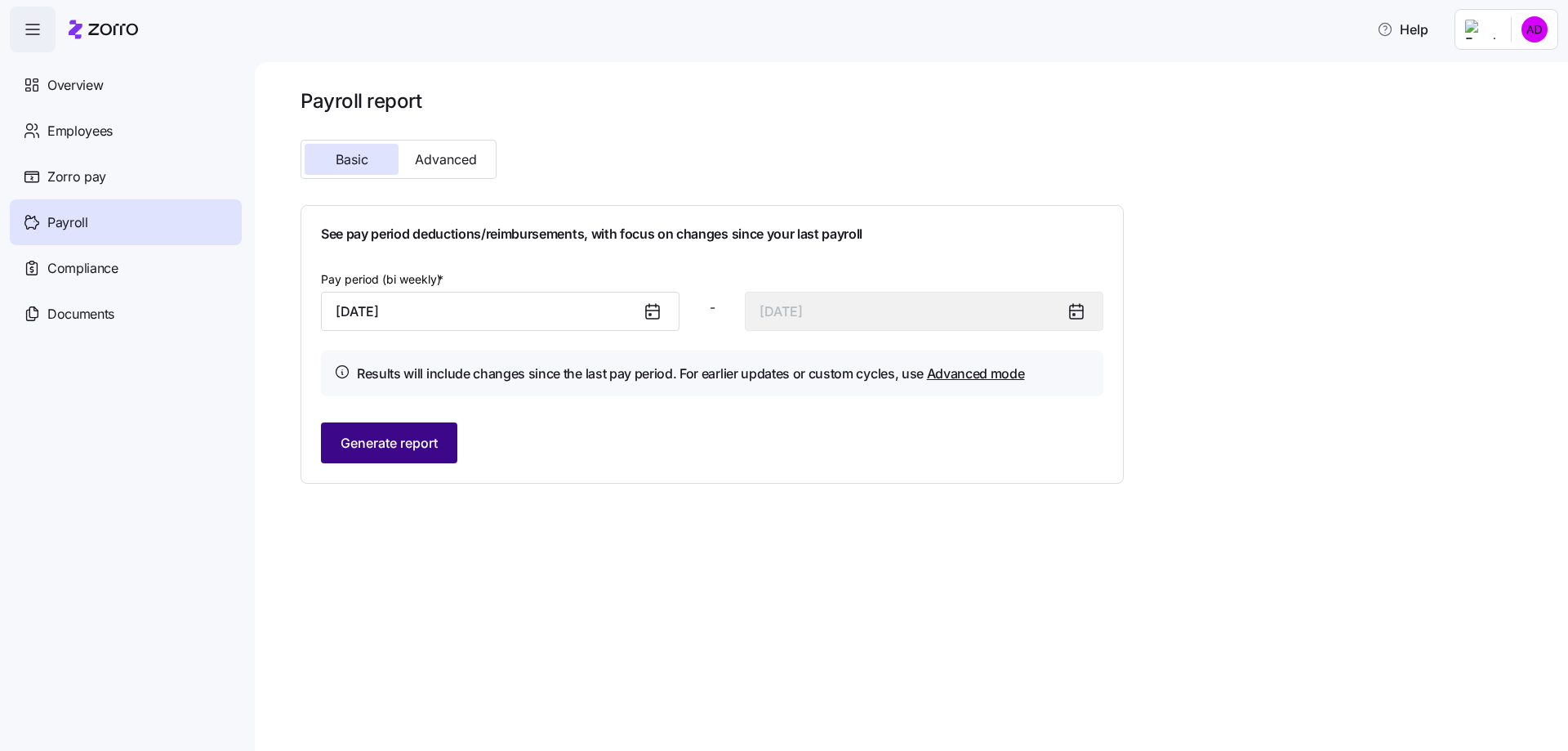
click at [402, 449] on span "Generate report" at bounding box center [389, 442] width 97 height 20
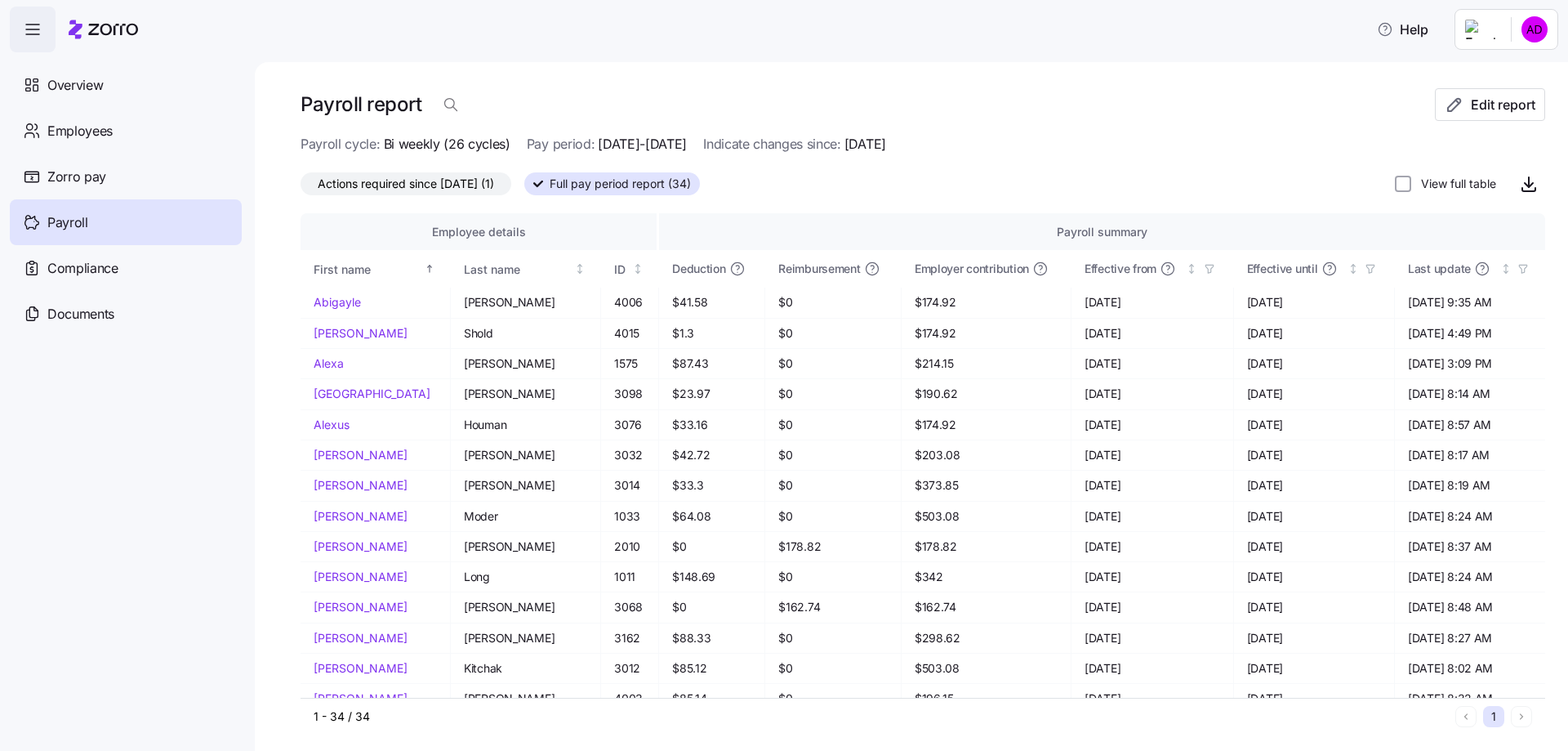
click at [477, 190] on span "Actions required since 09/07/2025 (1)" at bounding box center [405, 184] width 176 height 21
click at [301, 188] on input "Actions required since 09/07/2025 (1)" at bounding box center [301, 188] width 0 height 0
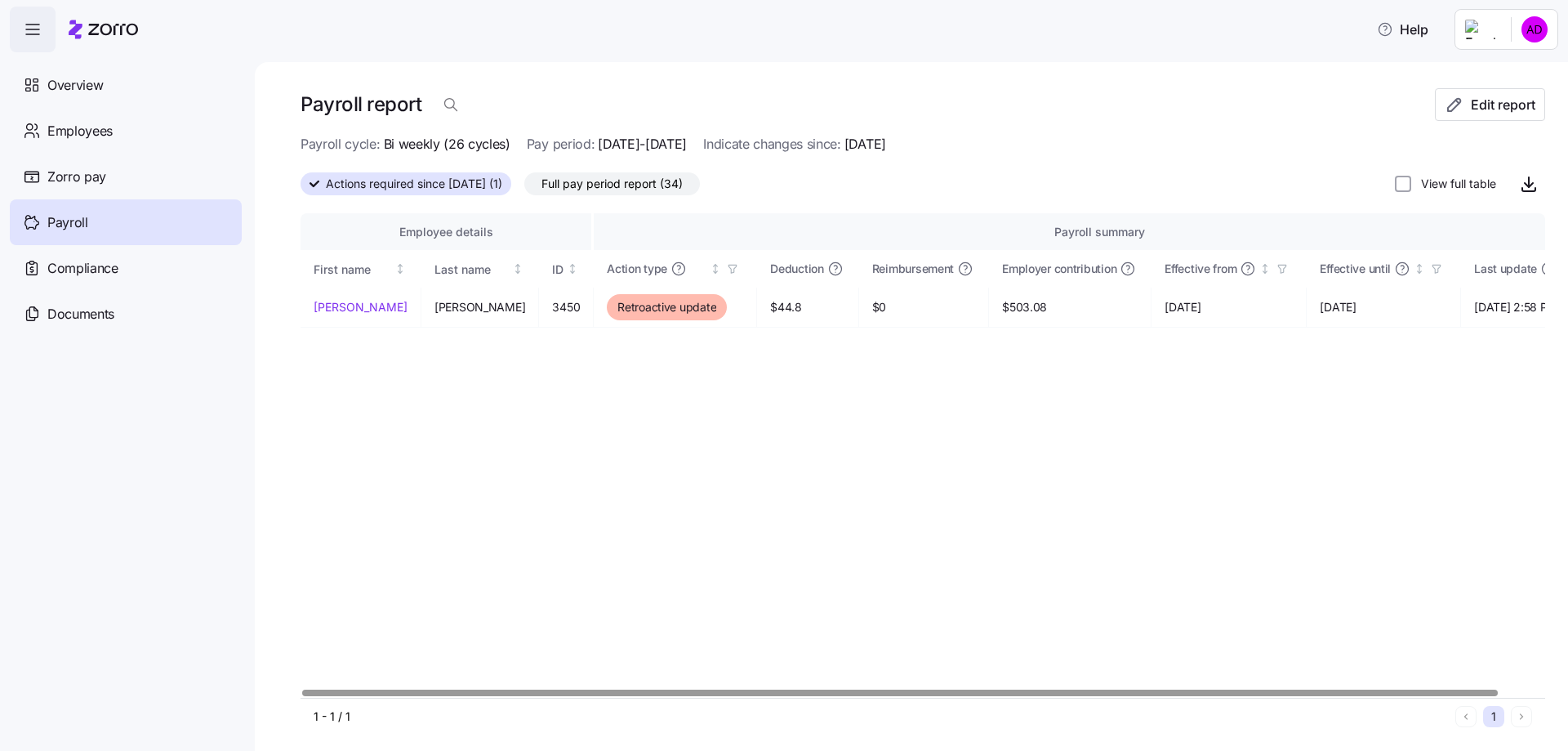
scroll to position [0, 36]
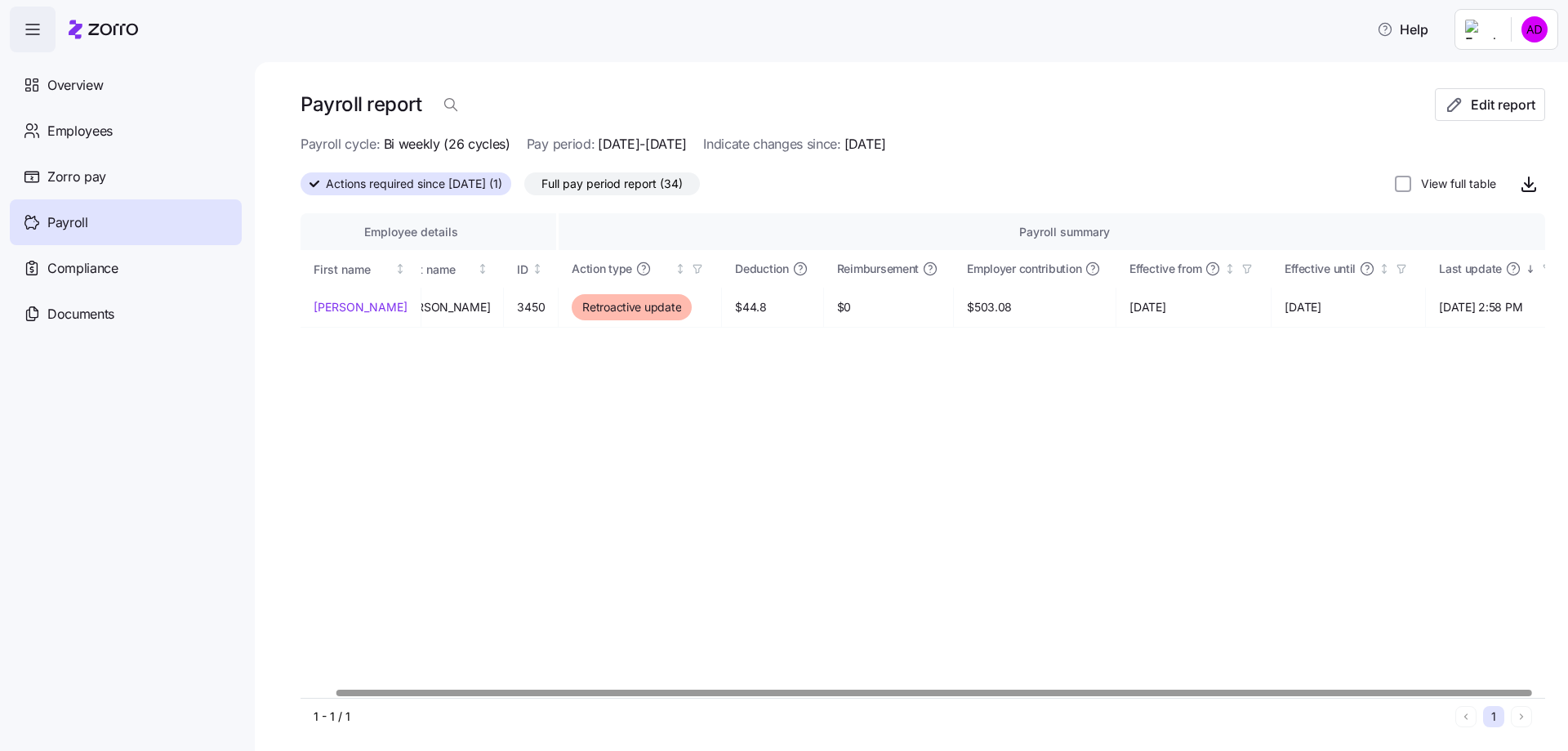
click at [889, 689] on div at bounding box center [934, 692] width 1194 height 6
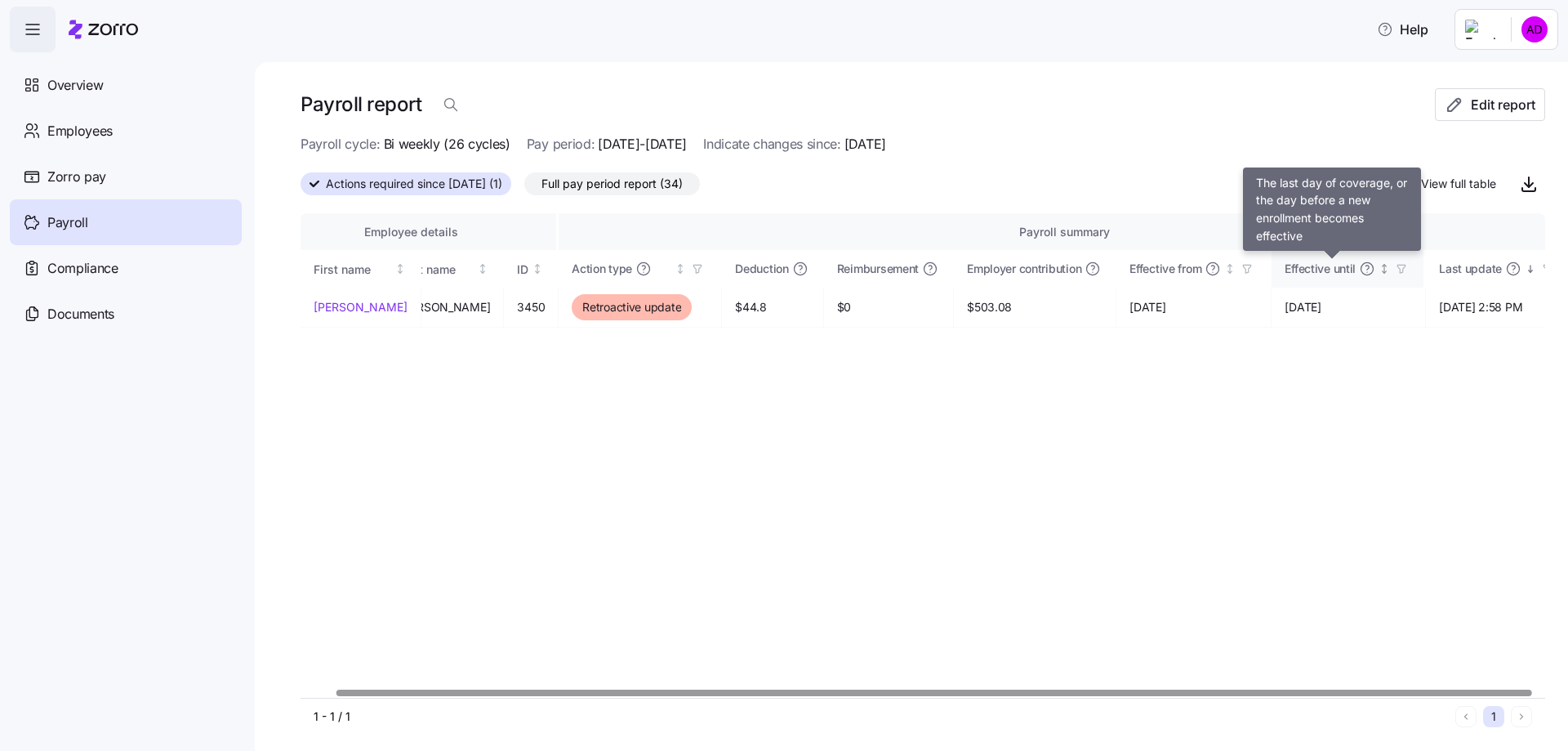
click at [1359, 271] on icon at bounding box center [1367, 269] width 16 height 16
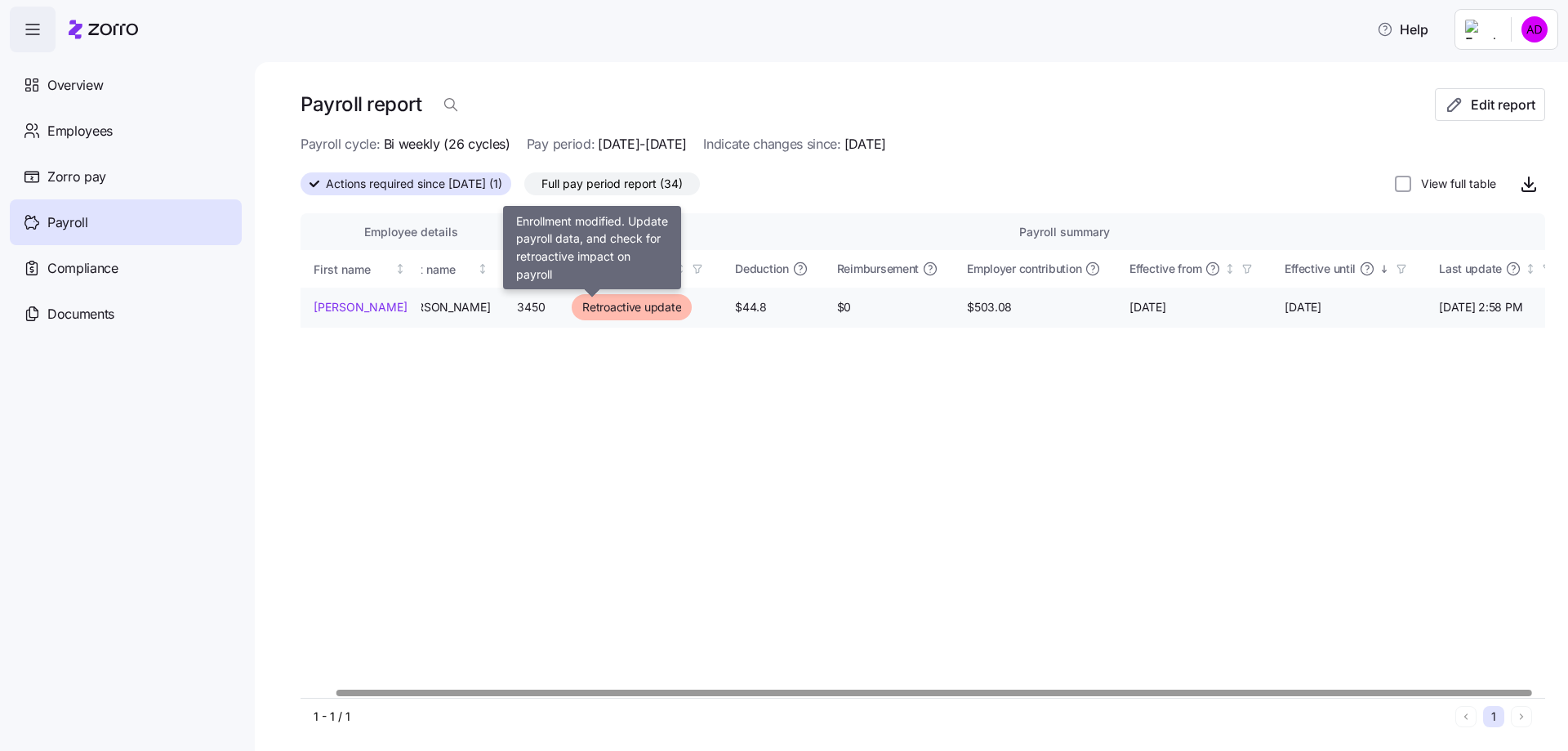
click at [601, 312] on span "Retroactive update" at bounding box center [632, 307] width 99 height 16
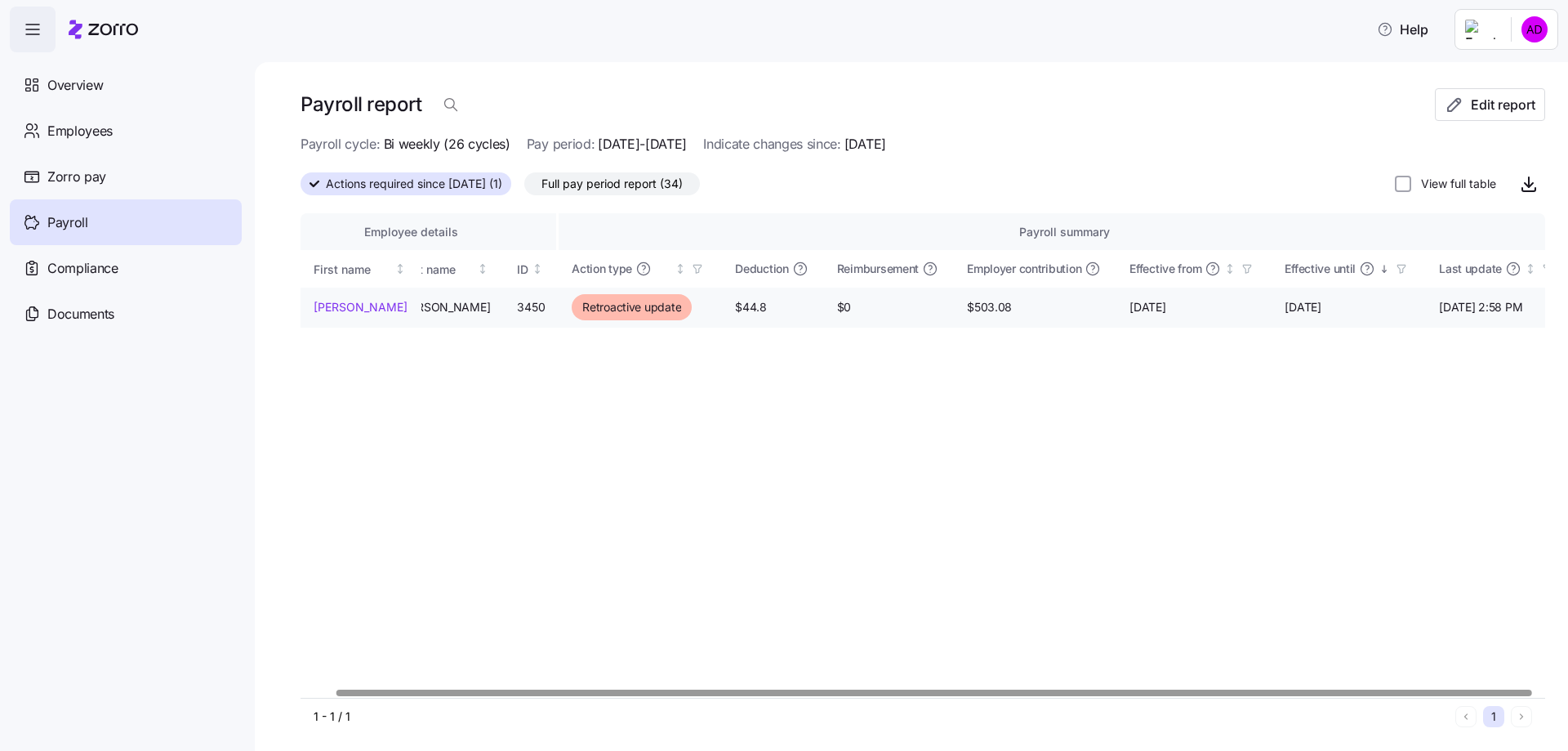
click at [331, 306] on link "Marty" at bounding box center [361, 307] width 94 height 16
click at [670, 689] on div at bounding box center [900, 692] width 1194 height 6
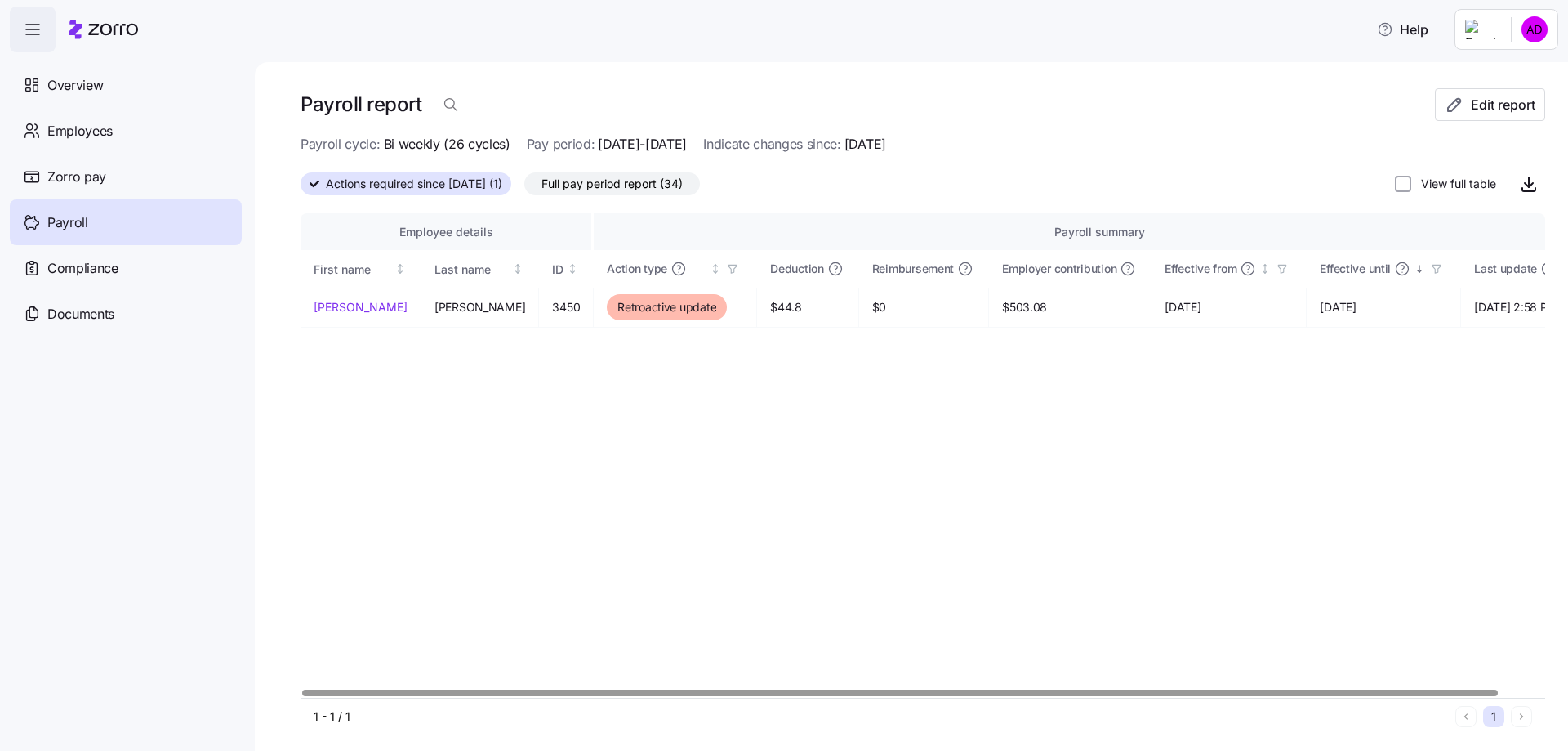
click at [638, 176] on span "Full pay period report (34)" at bounding box center [612, 184] width 141 height 21
click at [524, 188] on input "Full pay period report (34)" at bounding box center [524, 188] width 0 height 0
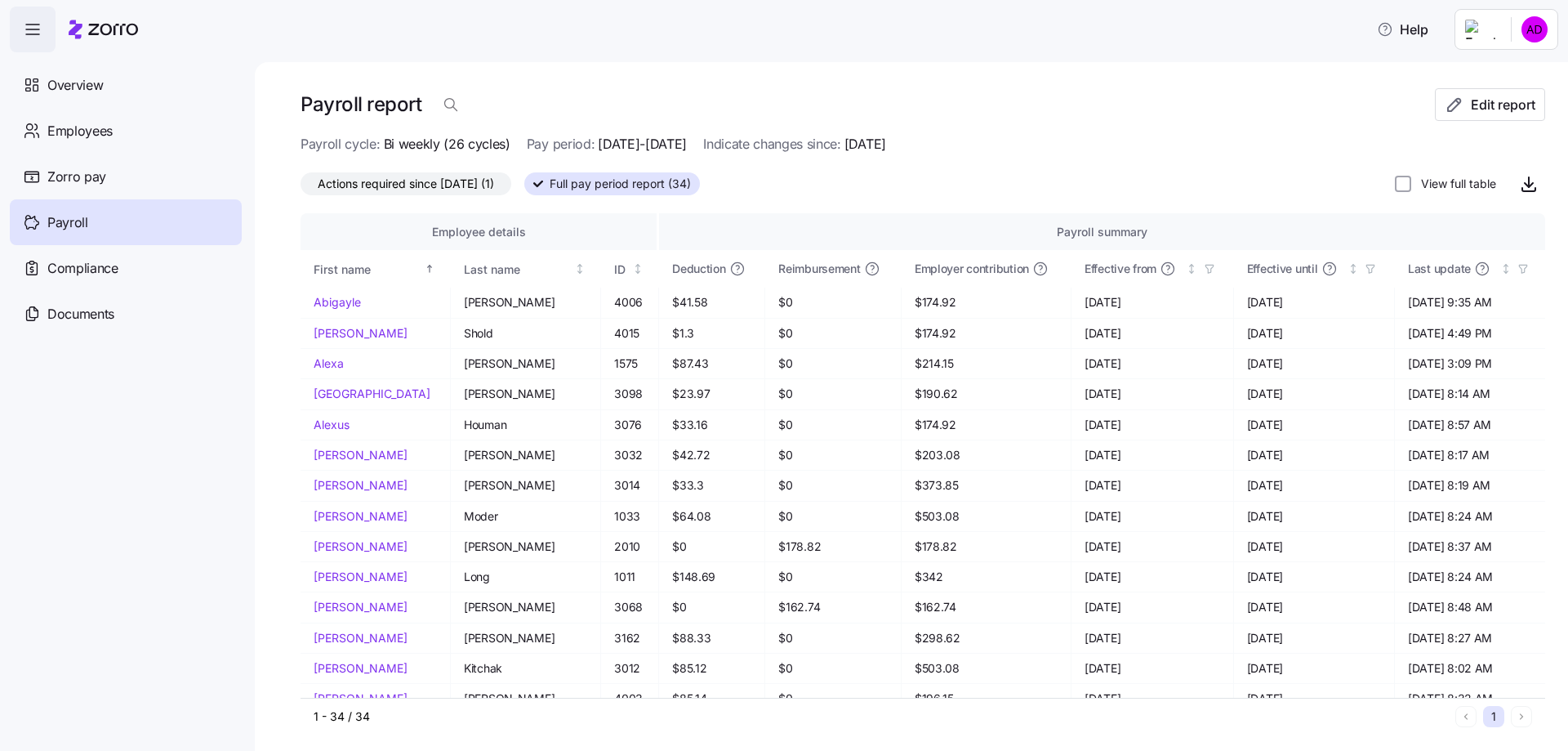
click at [666, 36] on div "Help" at bounding box center [784, 29] width 1548 height 46
click at [68, 356] on nav "Overview Employees Zorro pay Payroll Compliance Documents" at bounding box center [127, 401] width 255 height 698
click at [68, 350] on nav "Overview Employees Zorro pay Payroll Compliance Documents" at bounding box center [127, 401] width 255 height 698
click at [397, 181] on span "Actions required since 09/07/2025 (1)" at bounding box center [405, 184] width 176 height 21
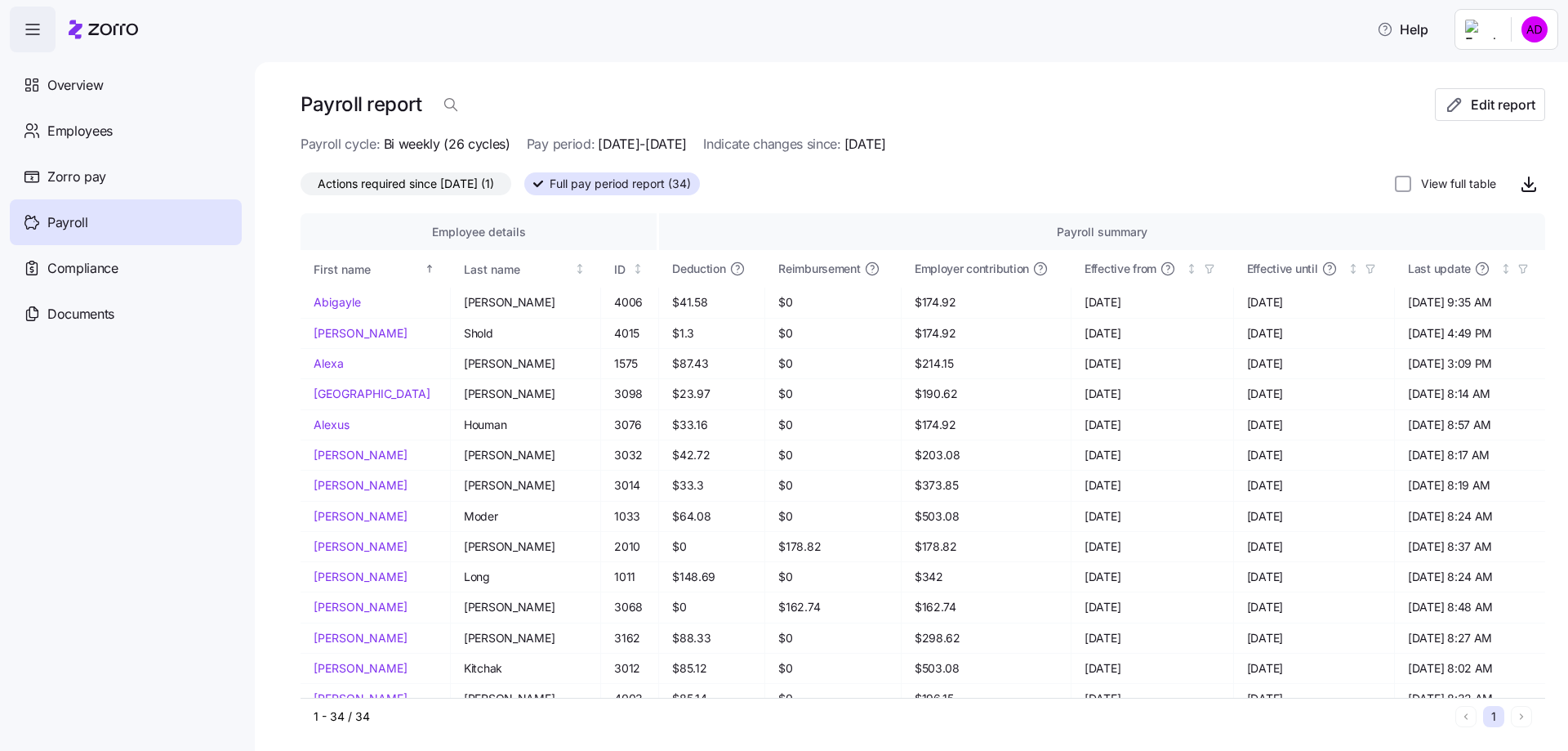
click at [301, 188] on input "Actions required since 09/07/2025 (1)" at bounding box center [301, 188] width 0 height 0
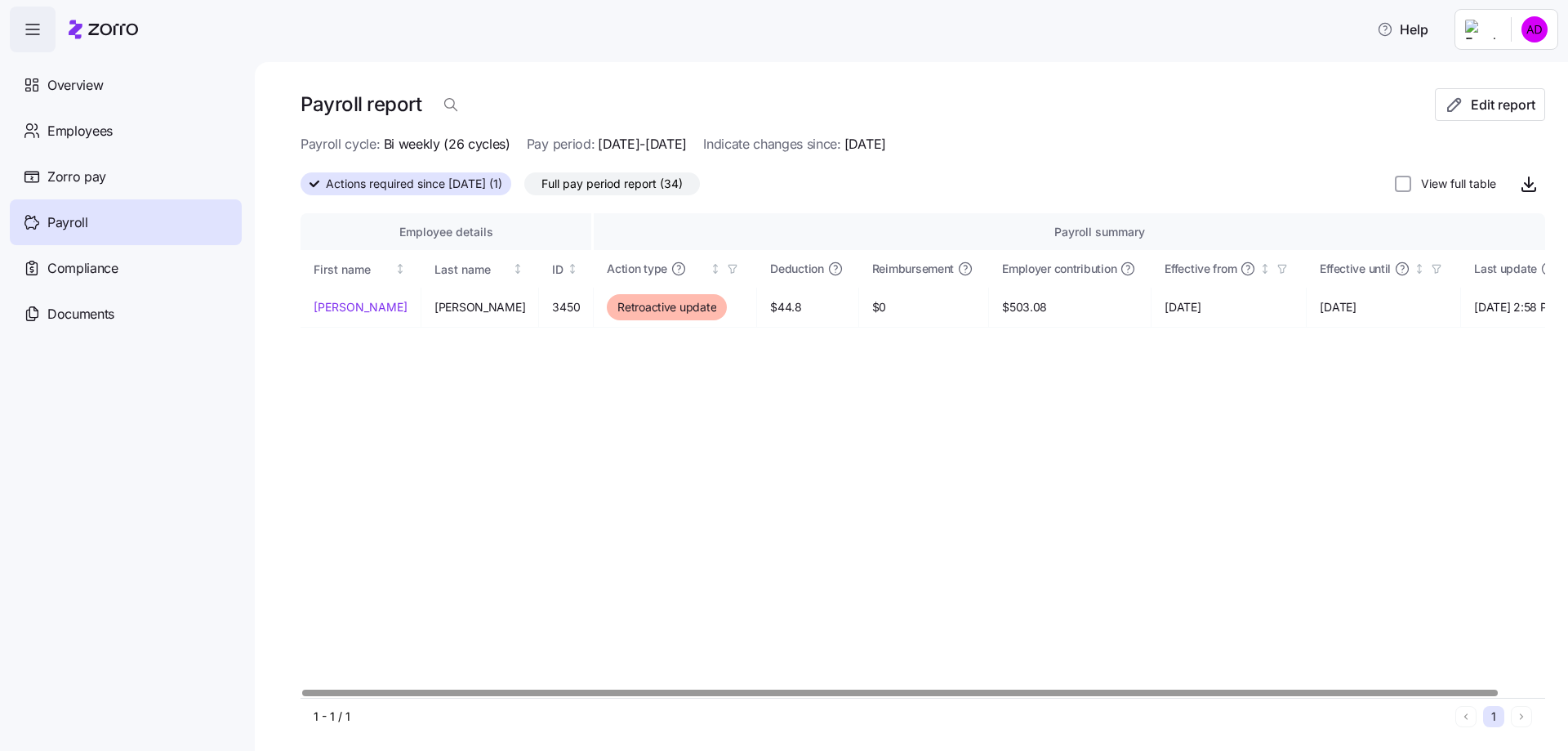
scroll to position [0, 36]
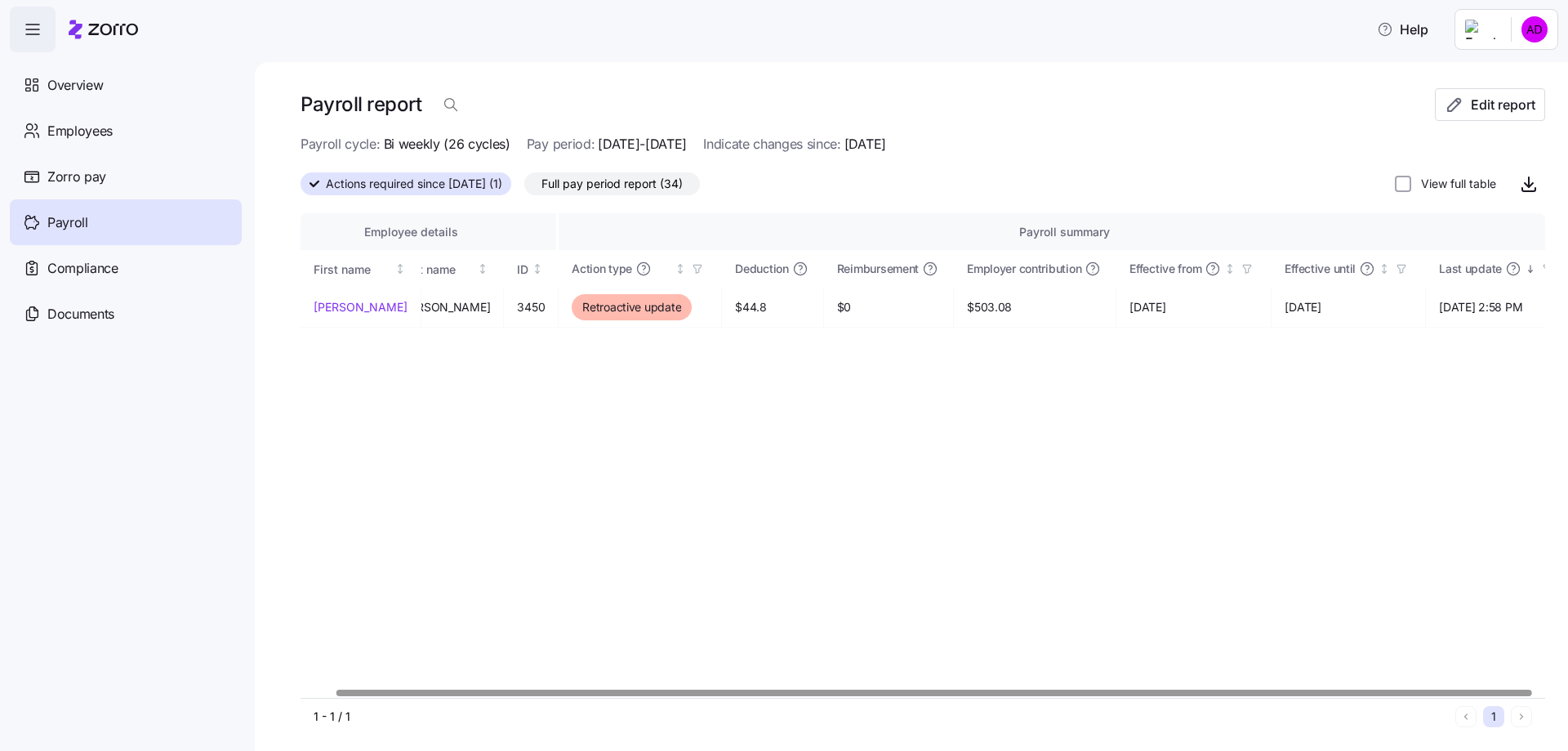
click at [1386, 694] on div at bounding box center [934, 692] width 1194 height 6
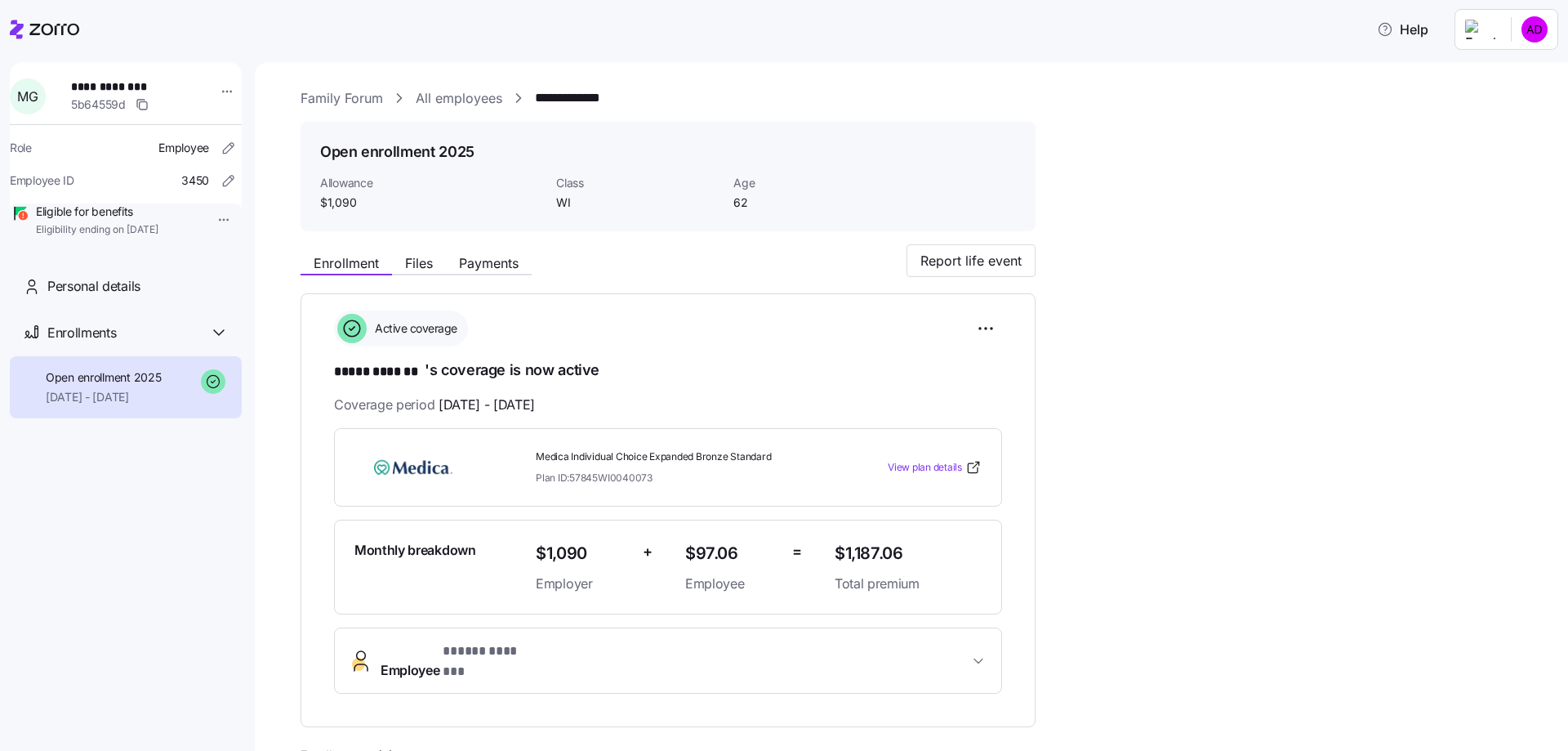
click at [468, 95] on link "All employees" at bounding box center [459, 99] width 87 height 21
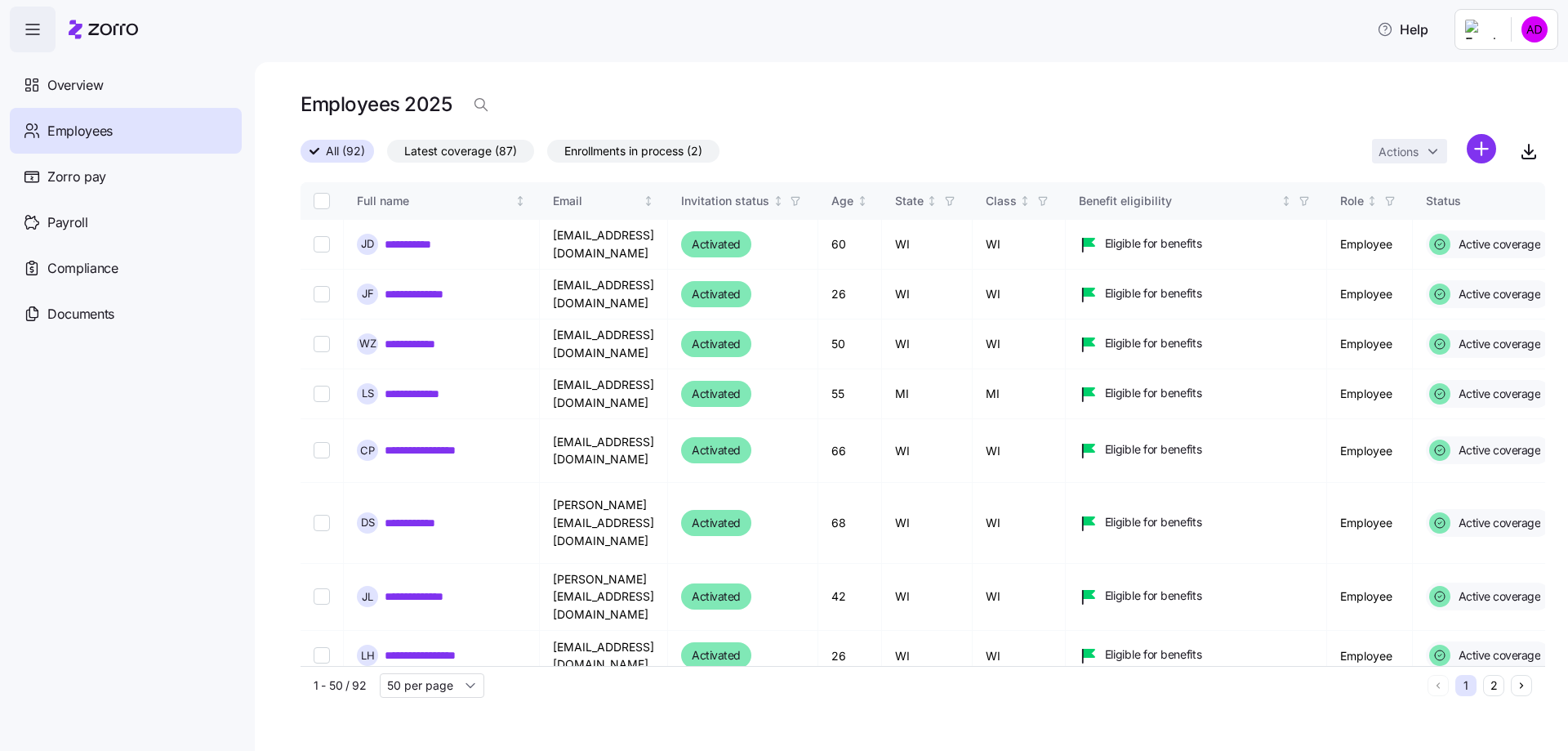
click at [954, 133] on div "Employees 2025" at bounding box center [923, 111] width 1245 height 46
click at [844, 122] on div "Employees 2025" at bounding box center [923, 111] width 1245 height 46
click at [88, 175] on span "Zorro pay" at bounding box center [77, 177] width 59 height 21
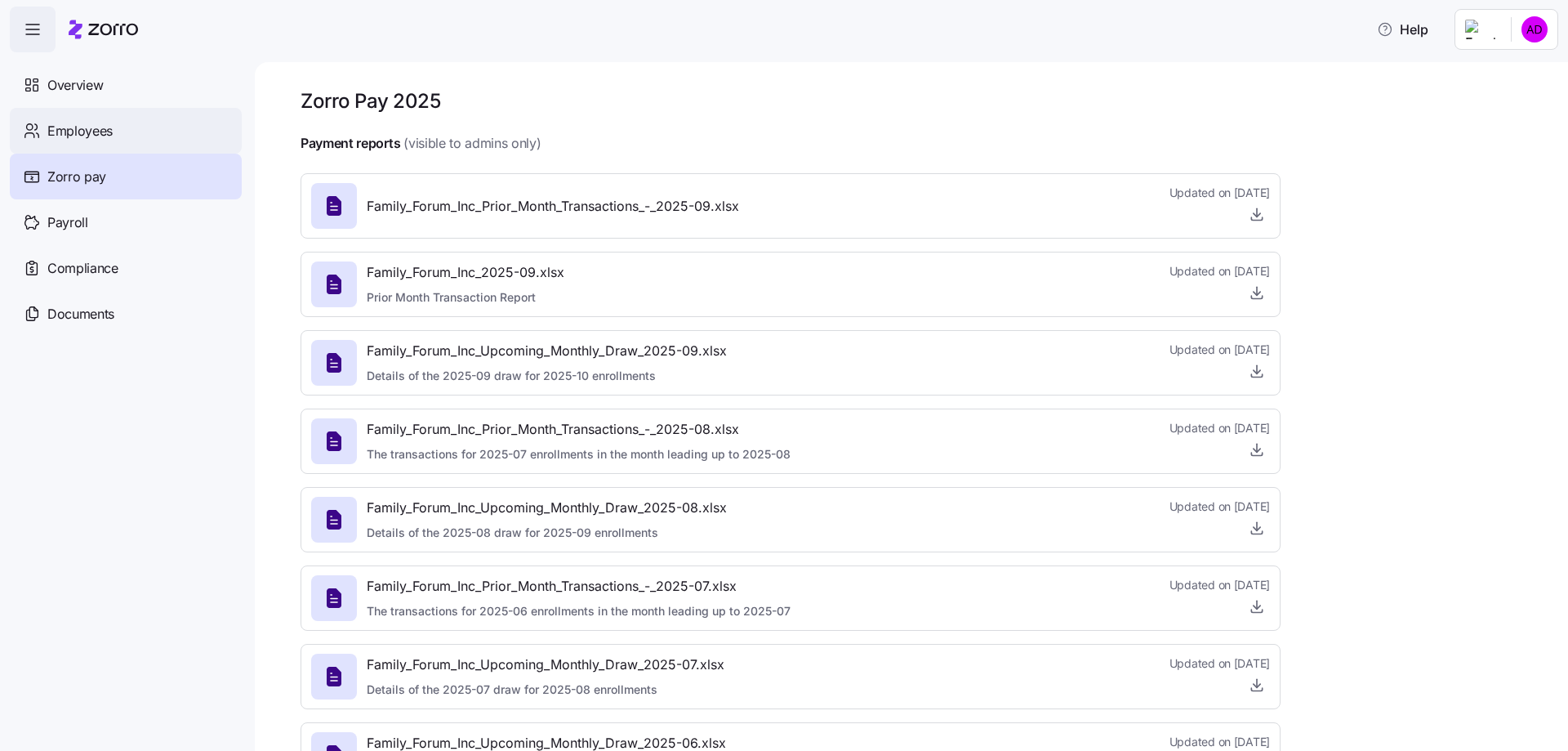
click at [75, 133] on span "Employees" at bounding box center [80, 131] width 65 height 21
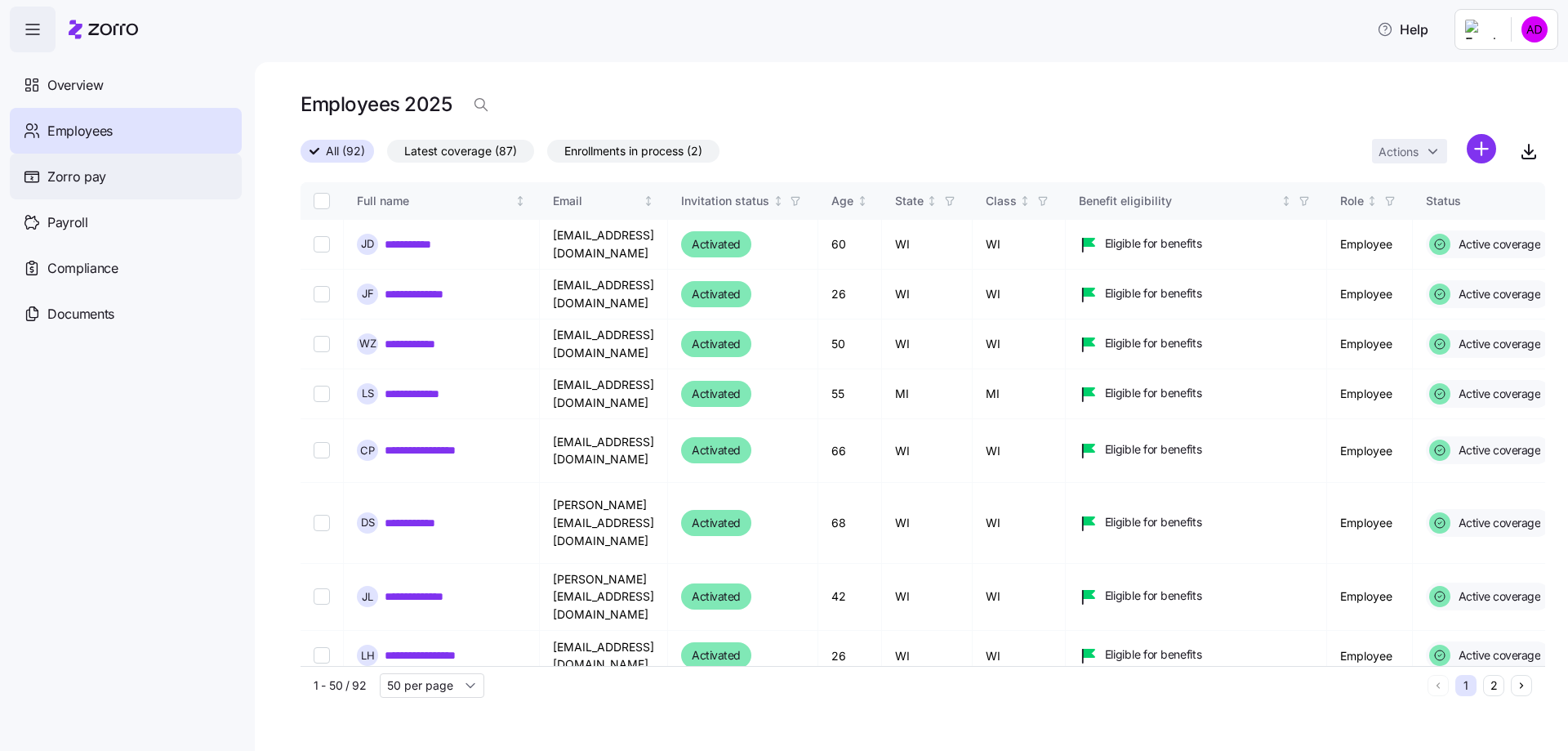
click at [82, 181] on span "Zorro pay" at bounding box center [77, 177] width 59 height 21
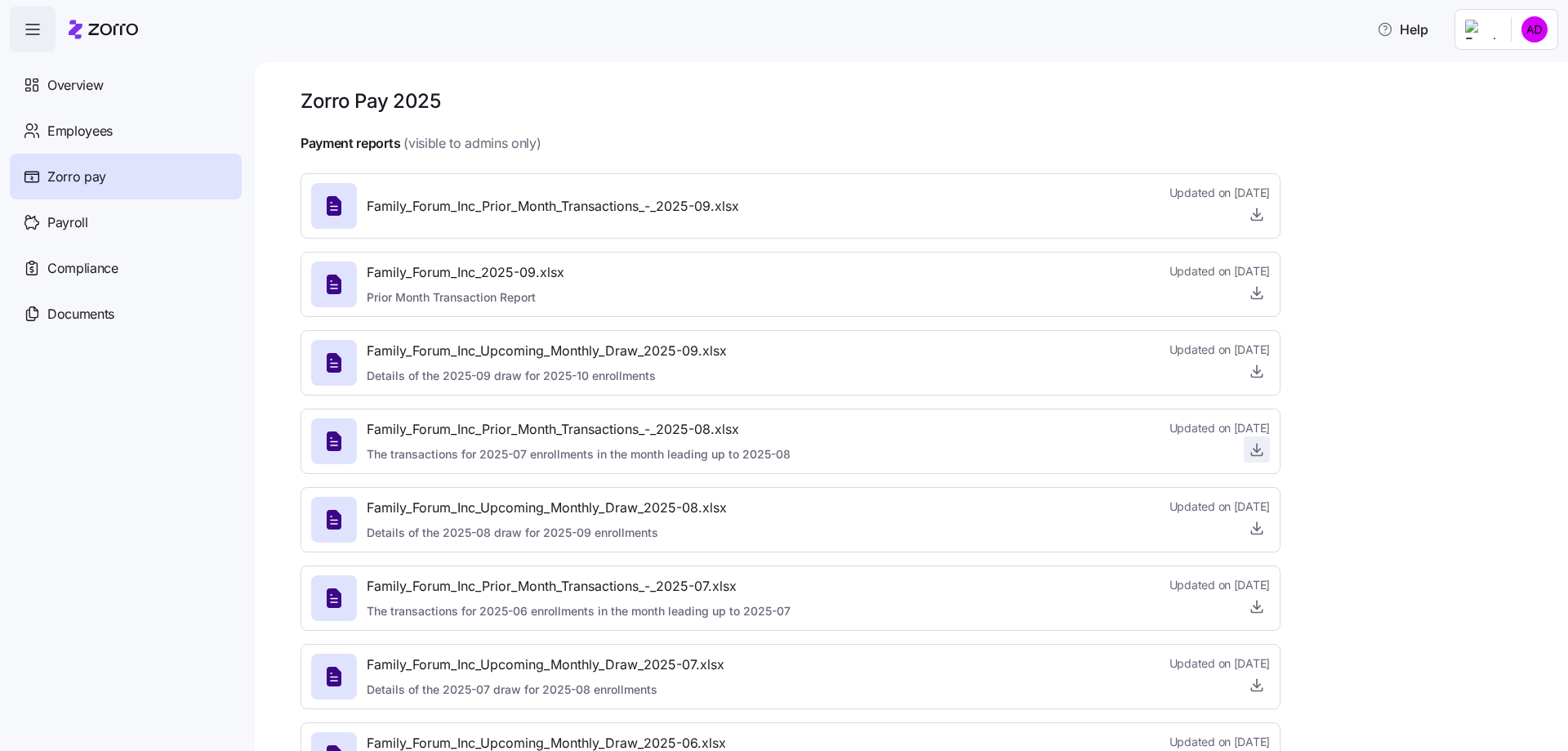
click at [1249, 444] on icon "button" at bounding box center [1256, 449] width 16 height 16
click at [1393, 30] on icon "button" at bounding box center [1384, 29] width 16 height 16
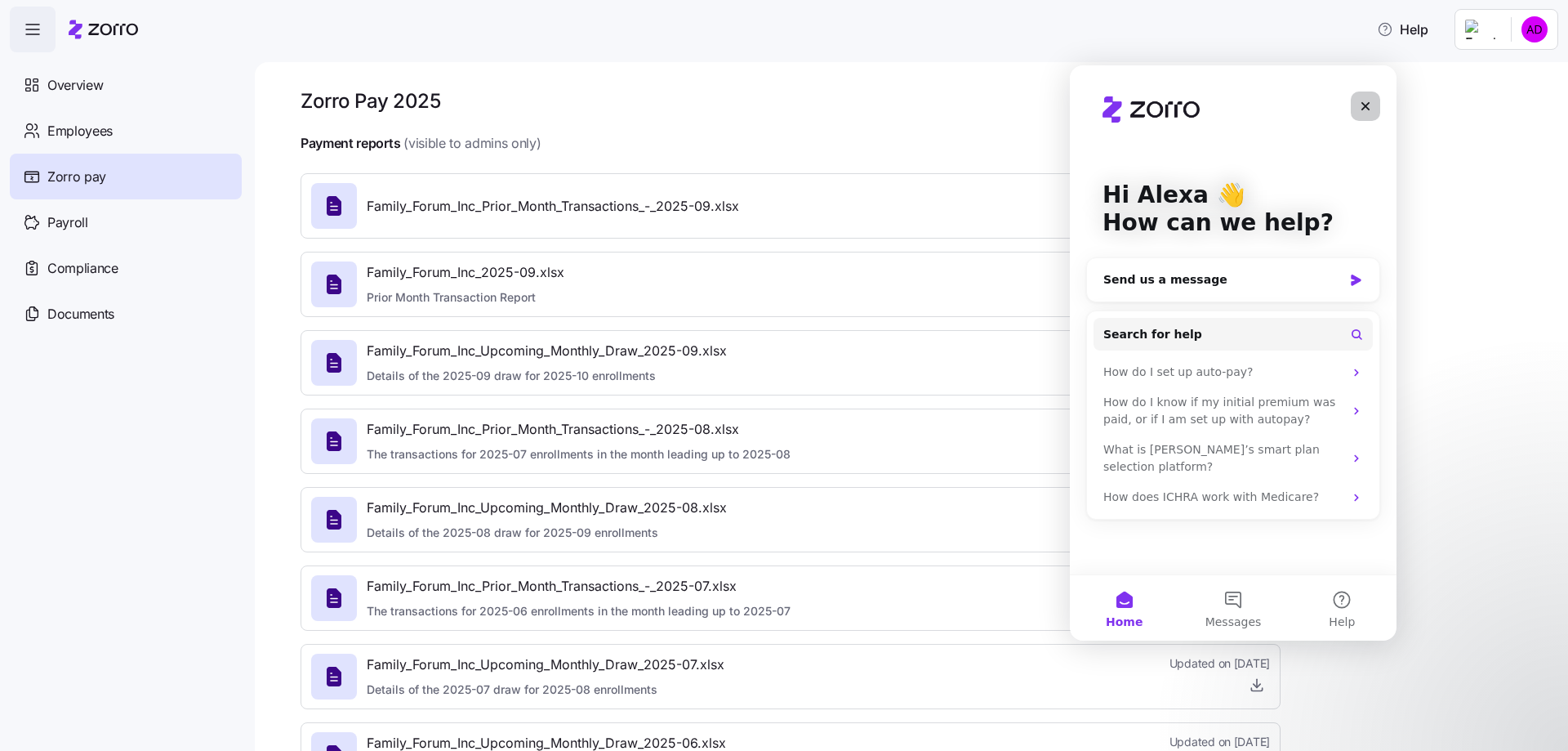
click at [1363, 105] on icon "Close" at bounding box center [1365, 107] width 9 height 9
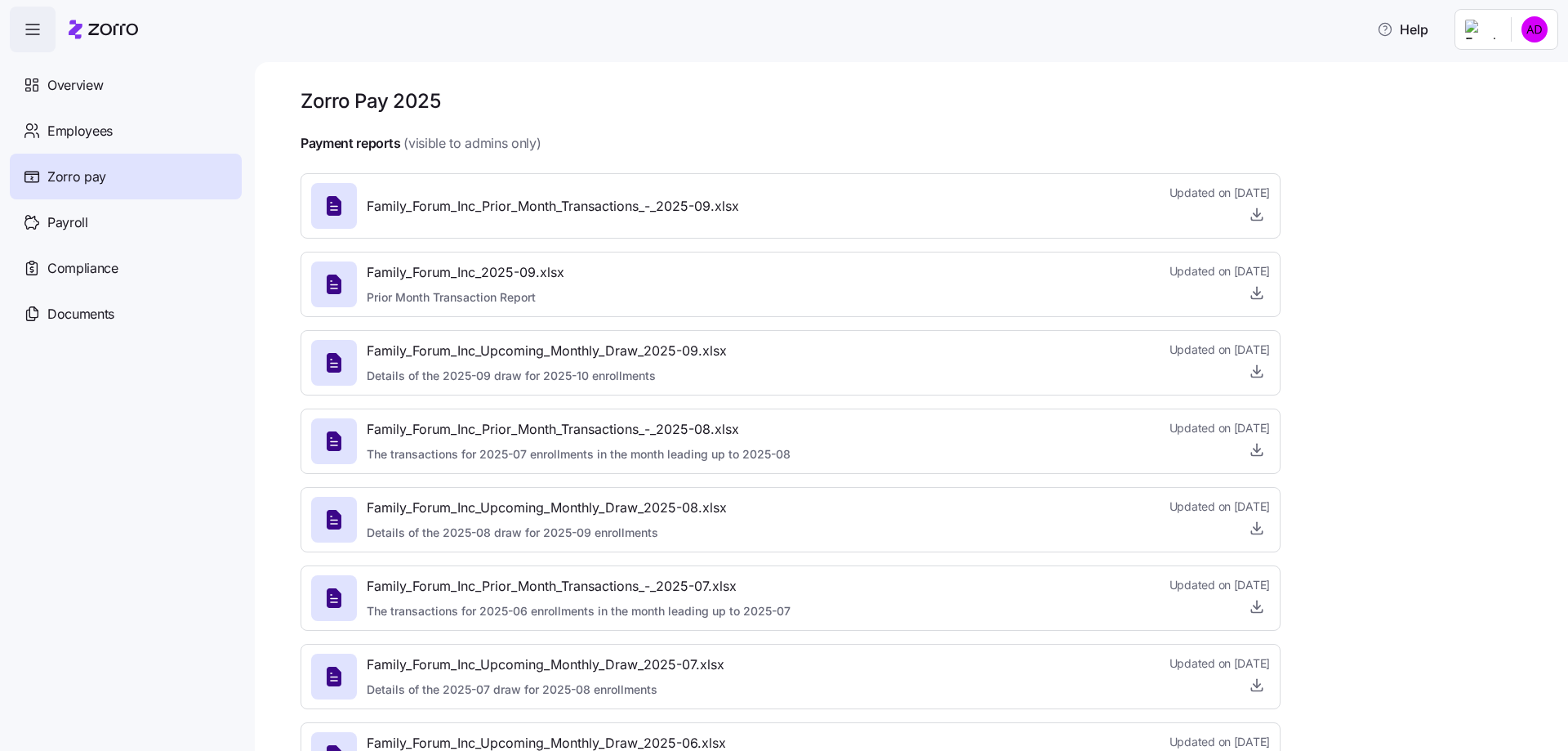
click at [908, 354] on div "Family_Forum_Inc_Upcoming_Monthly_Draw_2025-09.xlsx Details of the 2025-09 draw…" at bounding box center [791, 362] width 959 height 44
click at [864, 354] on div "Family_Forum_Inc_Upcoming_Monthly_Draw_2025-09.xlsx Details of the 2025-09 draw…" at bounding box center [791, 362] width 959 height 44
click at [1257, 365] on icon "button" at bounding box center [1256, 370] width 16 height 16
click at [1255, 532] on icon "button" at bounding box center [1256, 527] width 16 height 16
click at [1264, 455] on icon "button" at bounding box center [1256, 449] width 16 height 16
